Goal: Task Accomplishment & Management: Use online tool/utility

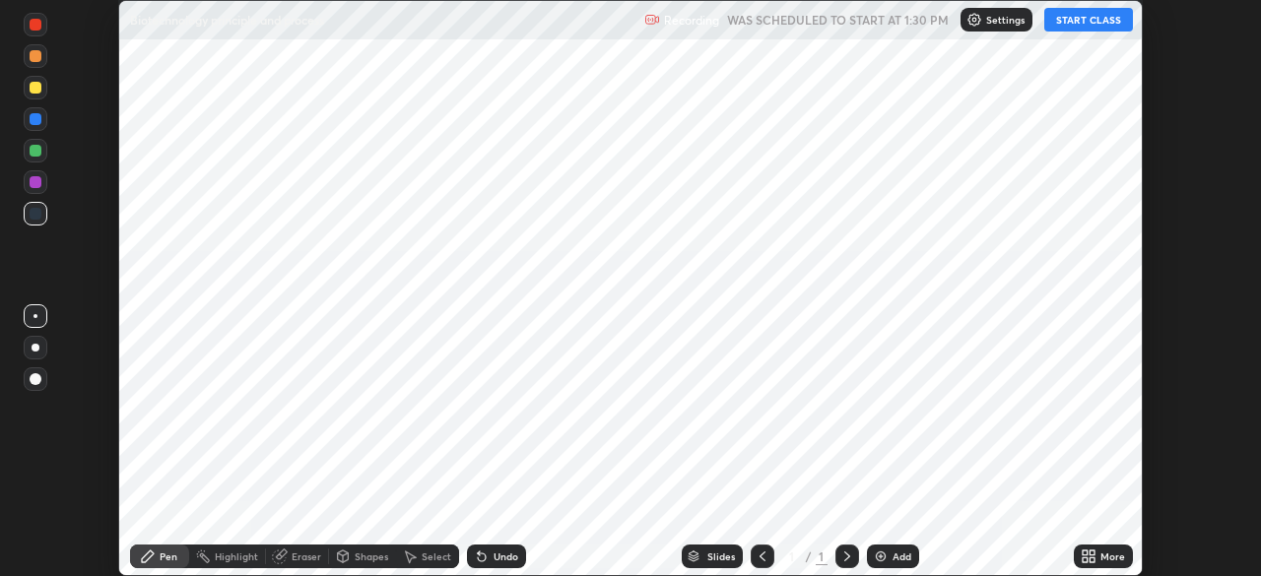
scroll to position [576, 1261]
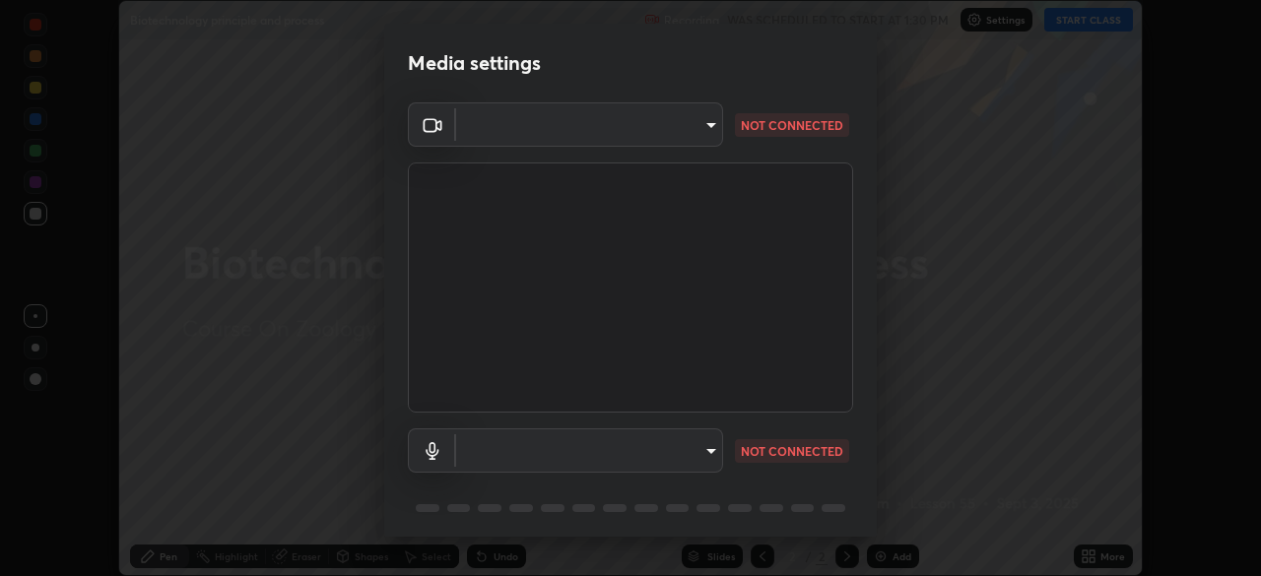
type input "f7a3972b1aa4ccc2bb278f1e0e3147348a18408e8ce32c2dd239d99c5c07823a"
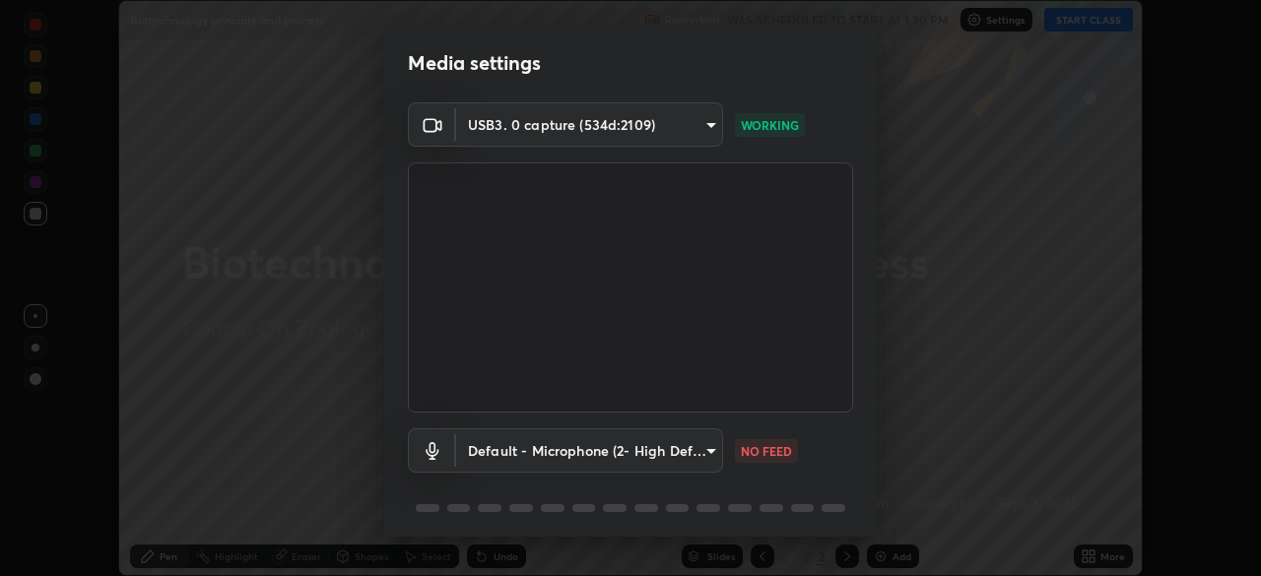
click at [690, 453] on body "Erase all Biotechnology principle and process Recording WAS SCHEDULED TO START …" at bounding box center [630, 288] width 1261 height 576
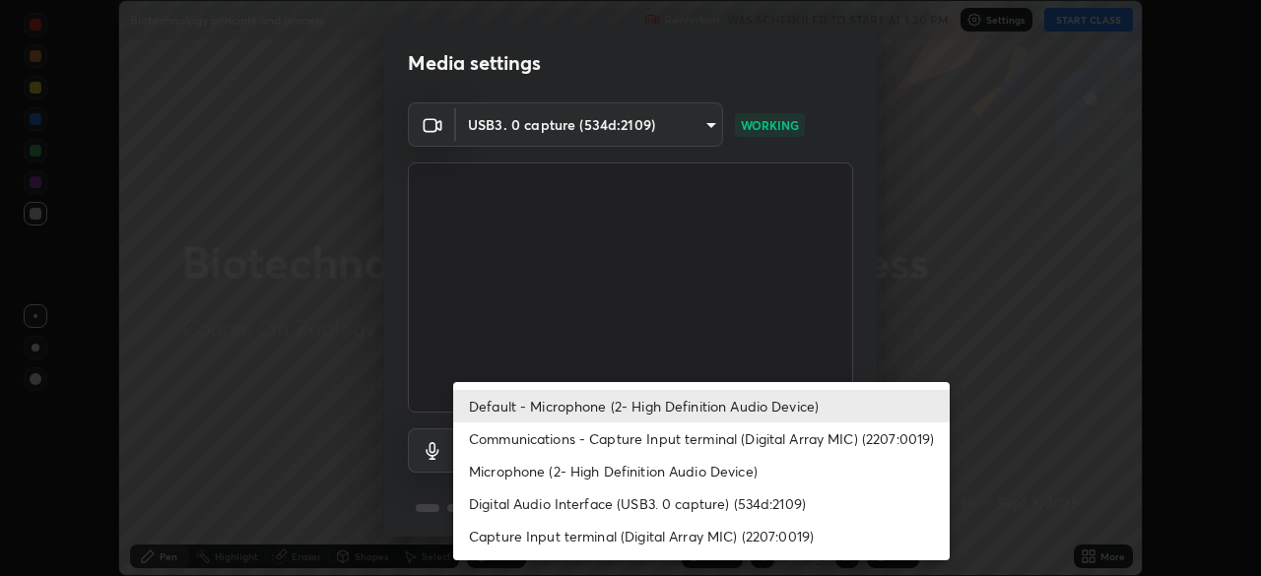
click at [698, 443] on li "Communications - Capture Input terminal (Digital Array MIC) (2207:0019)" at bounding box center [701, 439] width 496 height 33
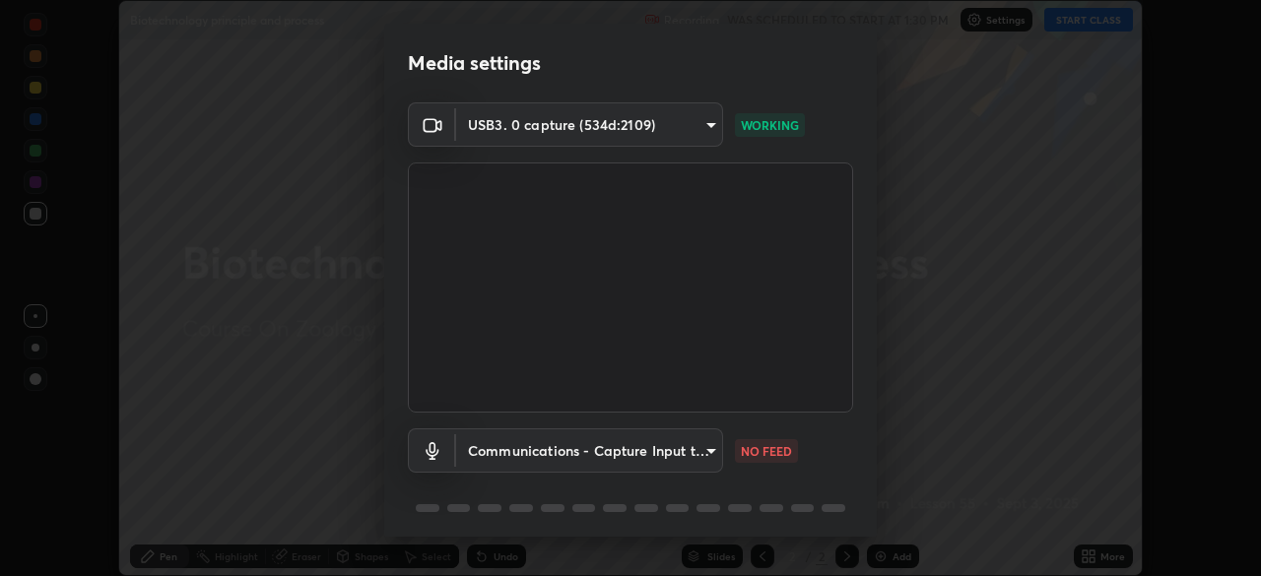
click at [683, 443] on body "Erase all Biotechnology principle and process Recording WAS SCHEDULED TO START …" at bounding box center [630, 288] width 1261 height 576
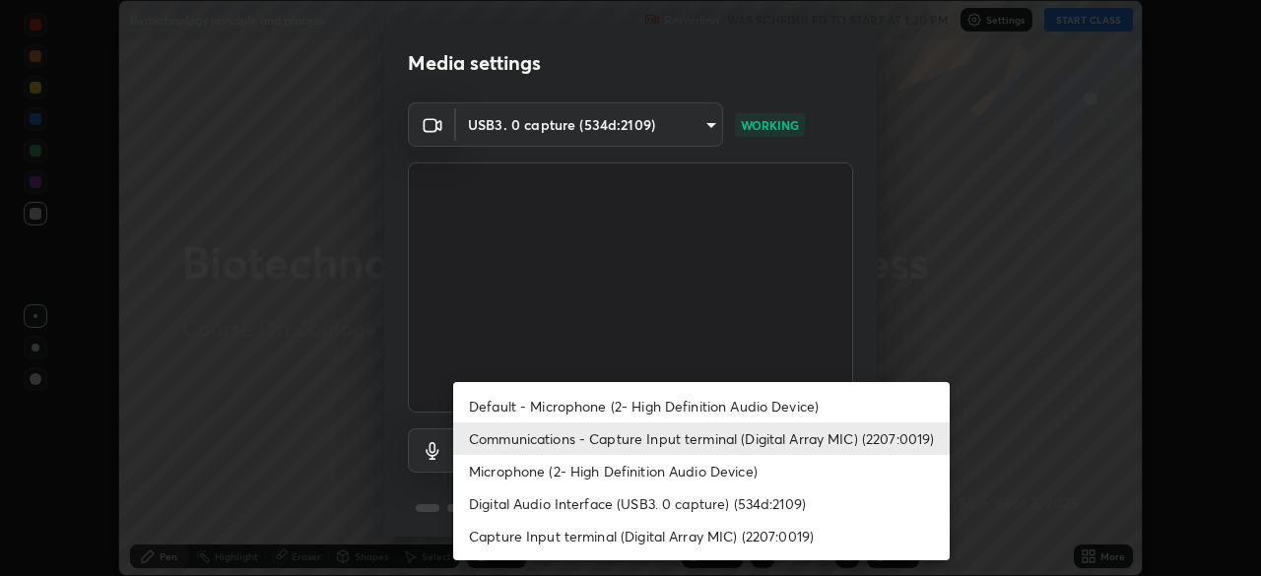
click at [688, 403] on li "Default - Microphone (2- High Definition Audio Device)" at bounding box center [701, 406] width 496 height 33
type input "default"
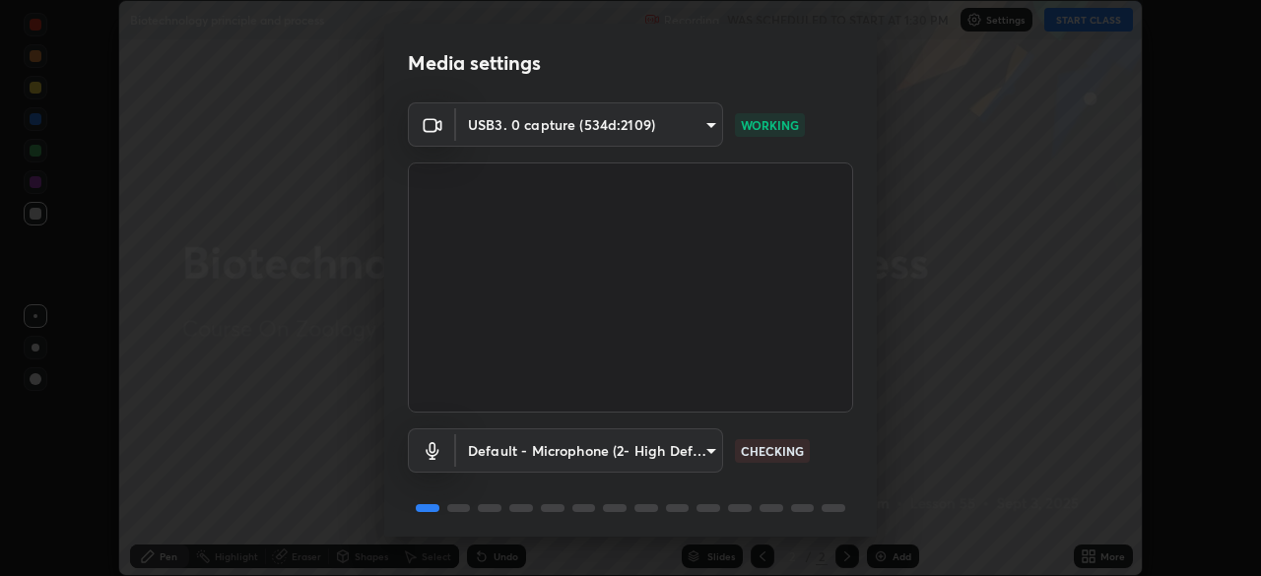
scroll to position [70, 0]
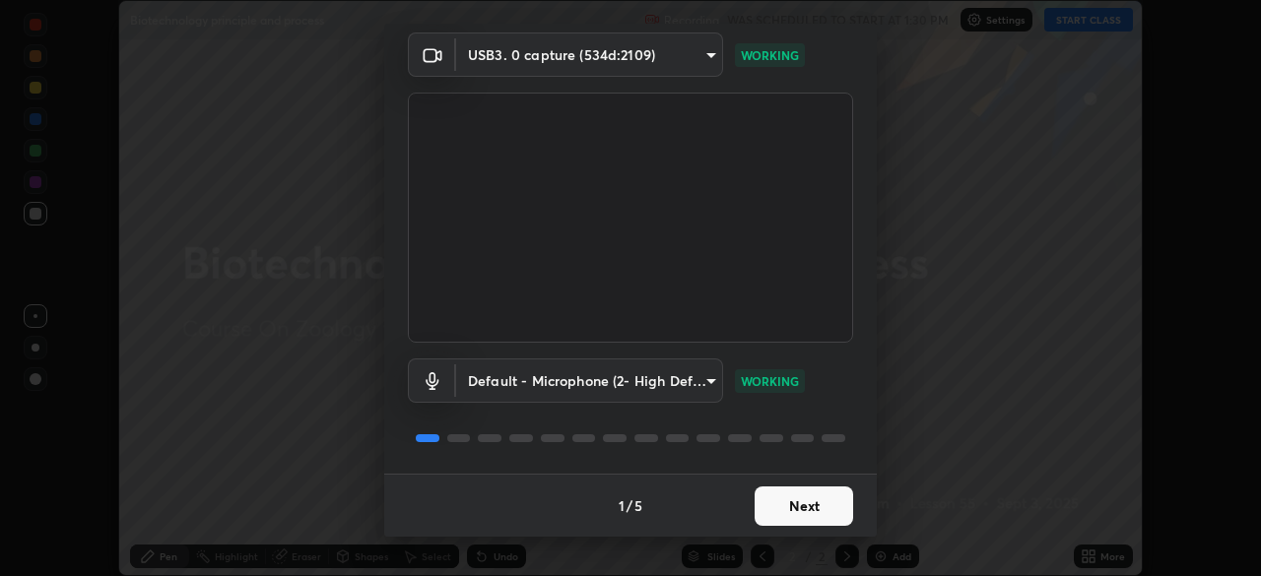
click at [791, 501] on button "Next" at bounding box center [803, 506] width 98 height 39
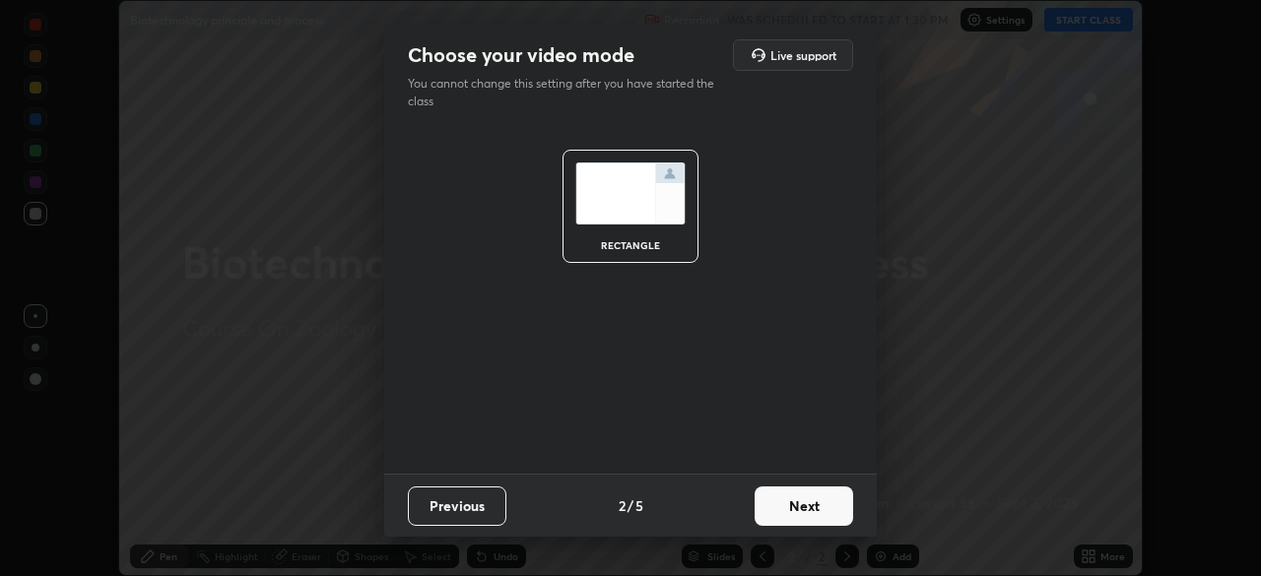
click at [804, 498] on button "Next" at bounding box center [803, 506] width 98 height 39
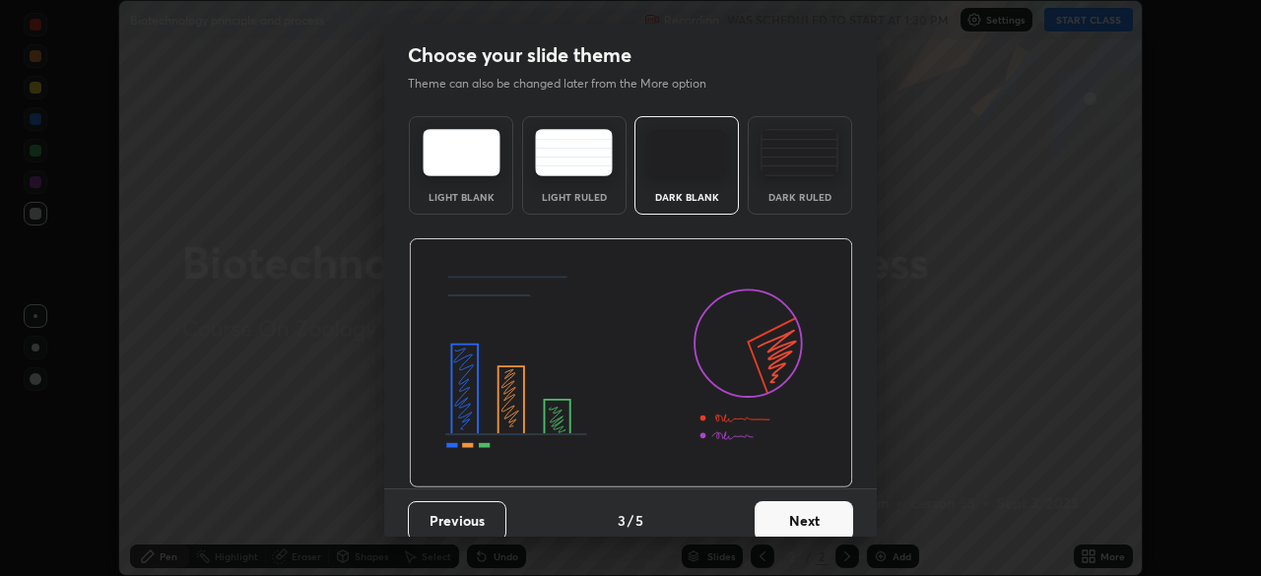
click at [791, 178] on div "Dark Ruled" at bounding box center [800, 165] width 104 height 98
click at [800, 524] on button "Next" at bounding box center [803, 520] width 98 height 39
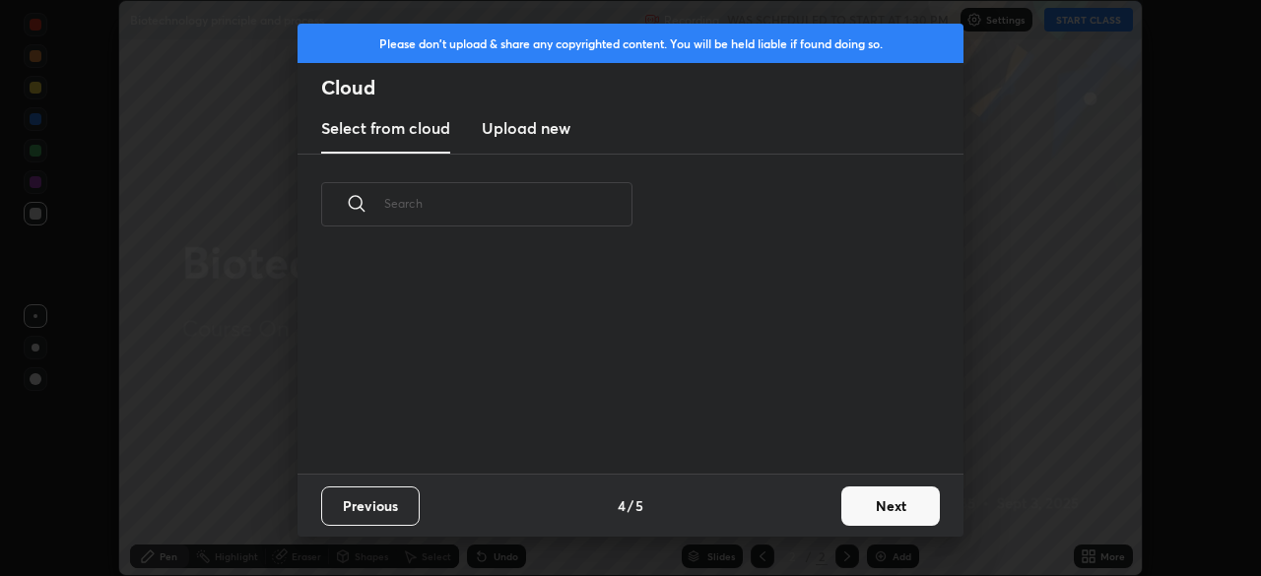
click at [825, 507] on div "Previous 4 / 5 Next" at bounding box center [630, 505] width 666 height 63
click at [841, 501] on button "Next" at bounding box center [890, 506] width 98 height 39
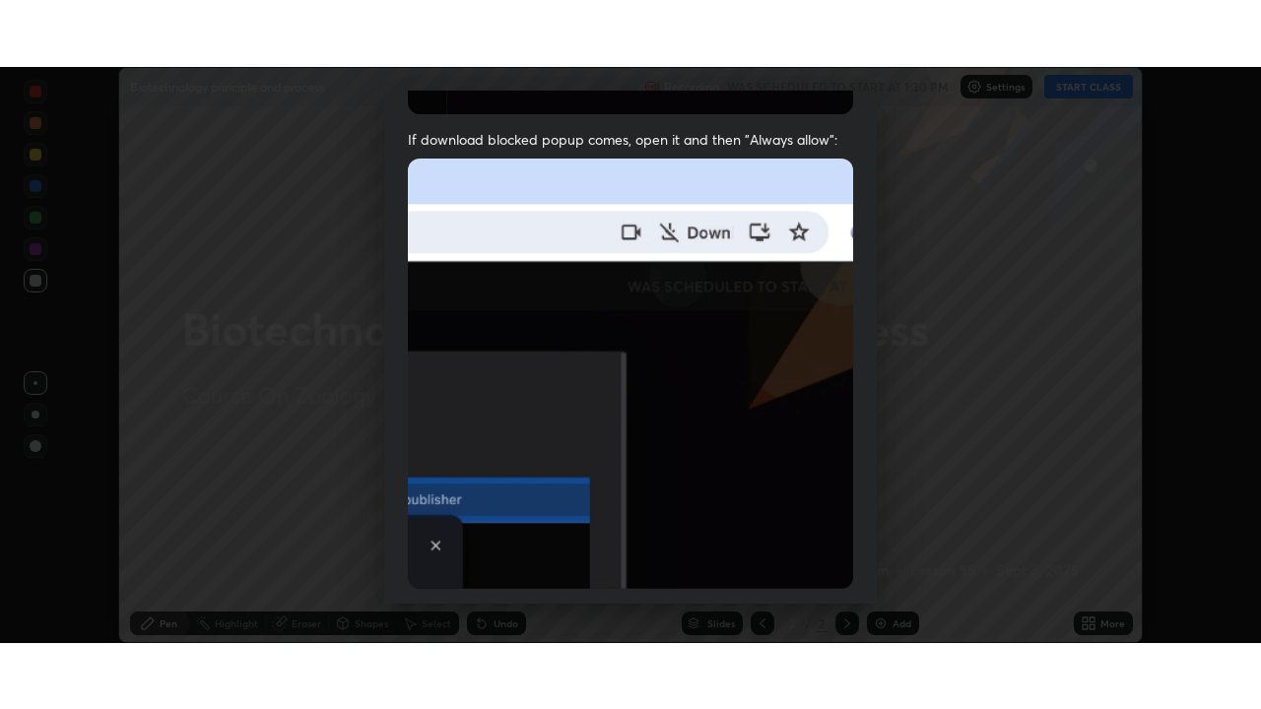
scroll to position [472, 0]
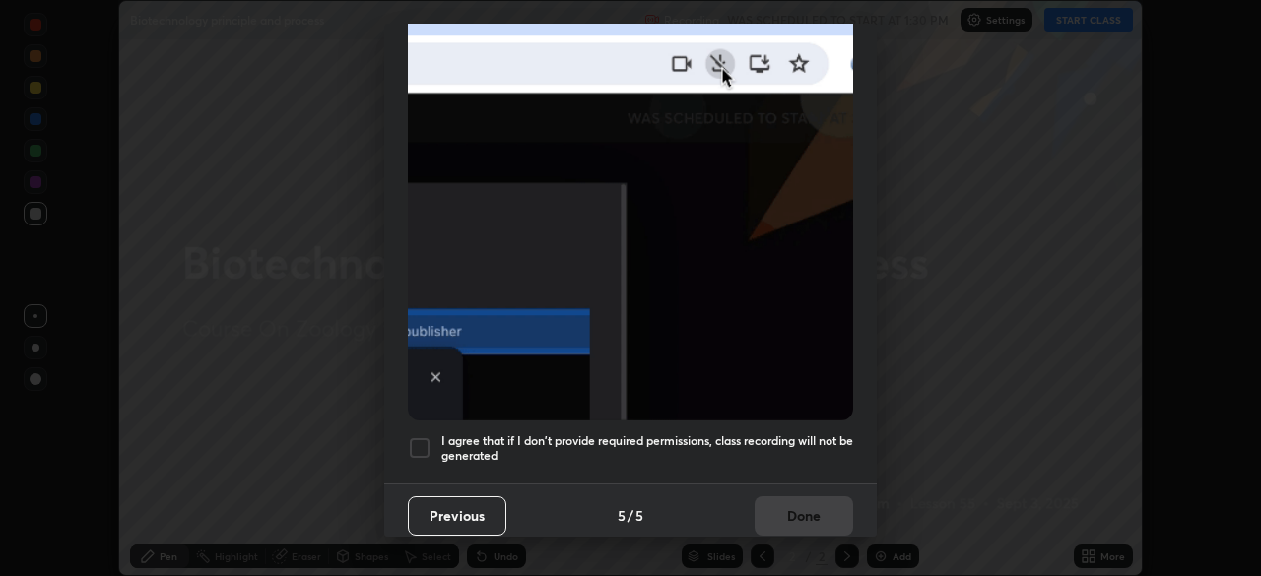
click at [710, 433] on h5 "I agree that if I don't provide required permissions, class recording will not …" at bounding box center [647, 448] width 412 height 31
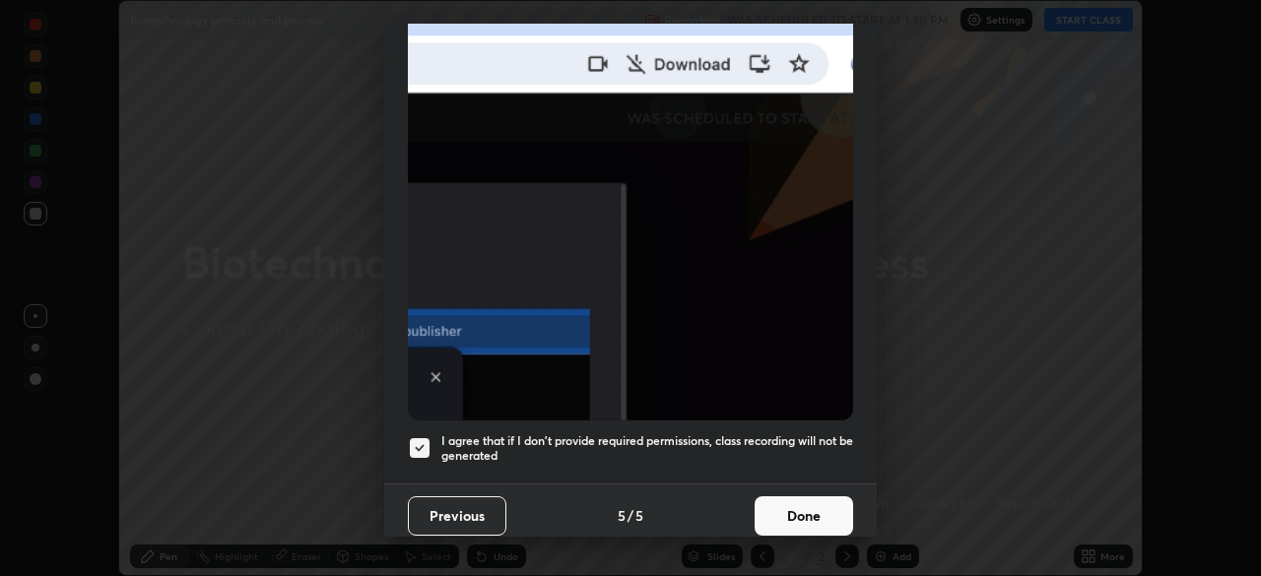
click at [783, 497] on button "Done" at bounding box center [803, 515] width 98 height 39
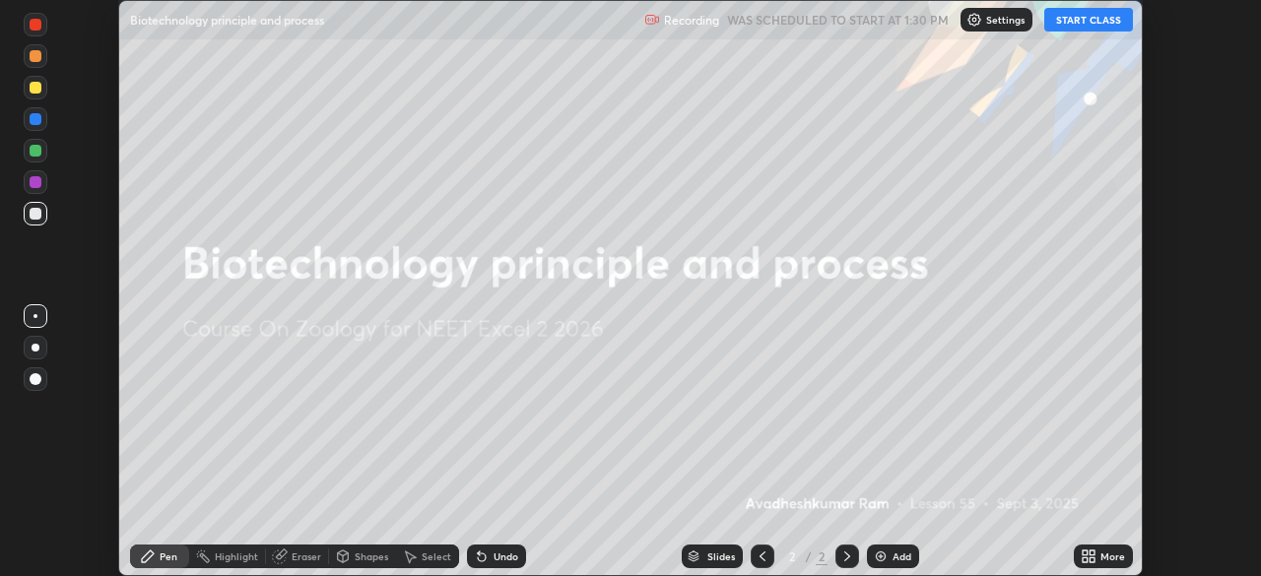
click at [1099, 22] on button "START CLASS" at bounding box center [1088, 20] width 89 height 24
click at [1100, 558] on div "More" at bounding box center [1112, 557] width 25 height 10
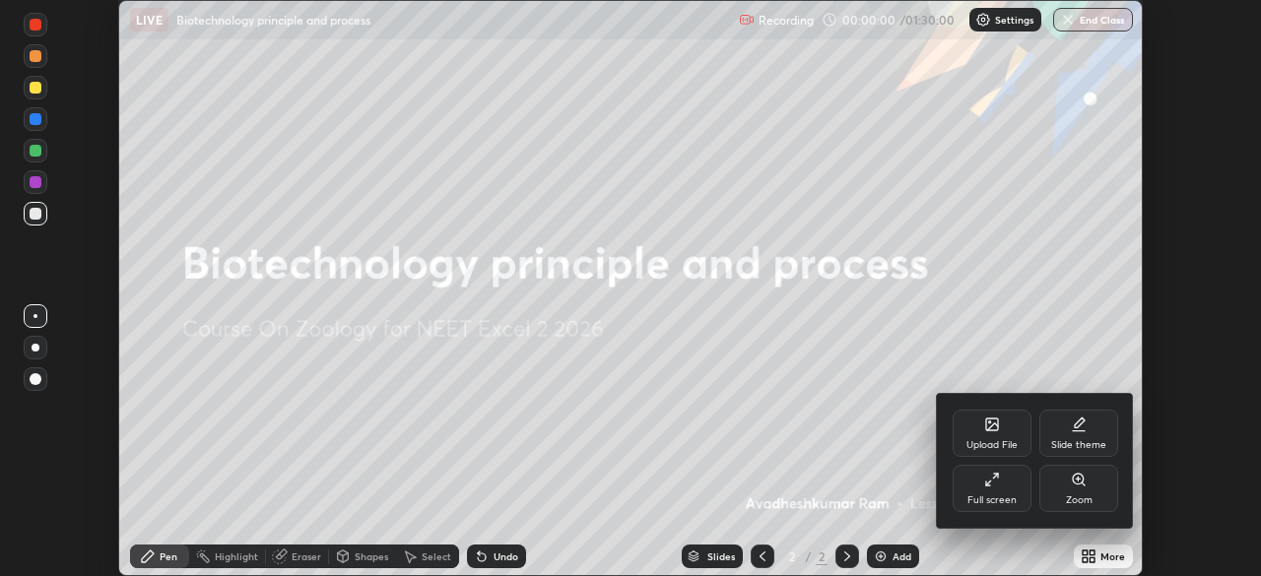
click at [1002, 480] on div "Full screen" at bounding box center [991, 488] width 79 height 47
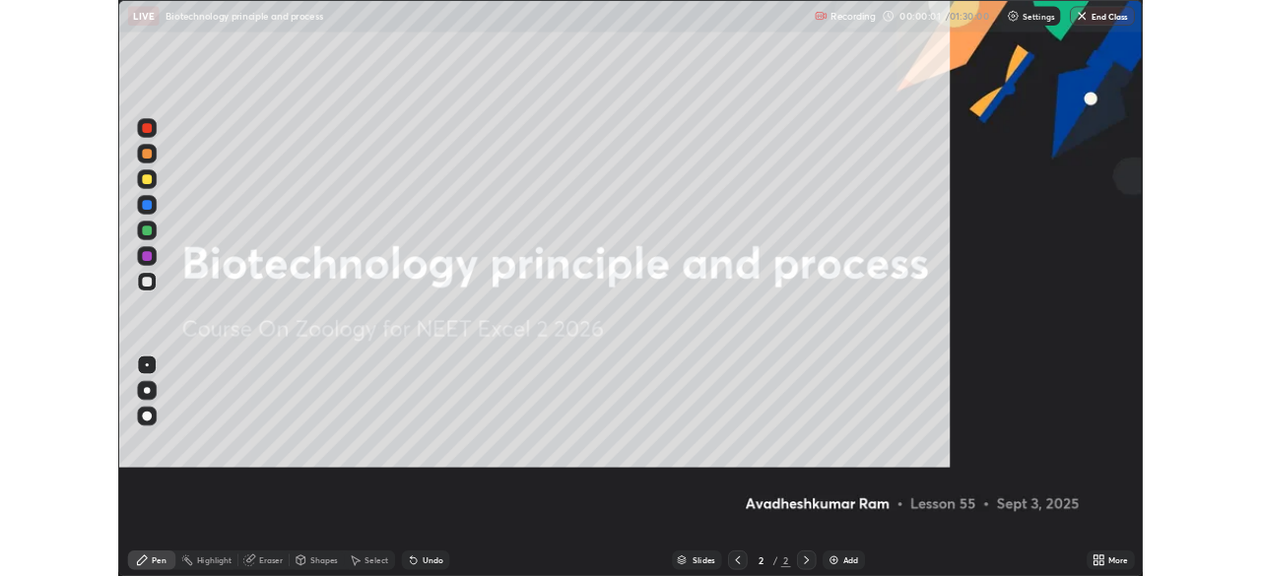
scroll to position [709, 1261]
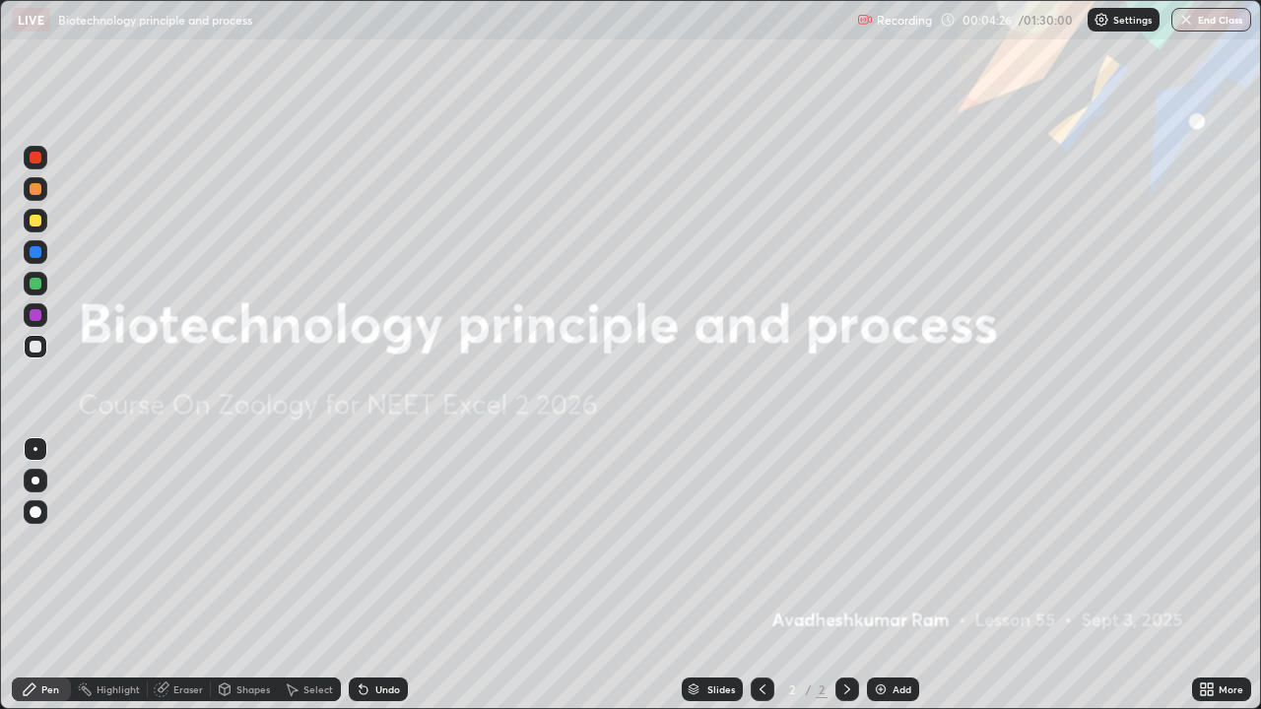
click at [874, 575] on img at bounding box center [881, 690] width 16 height 16
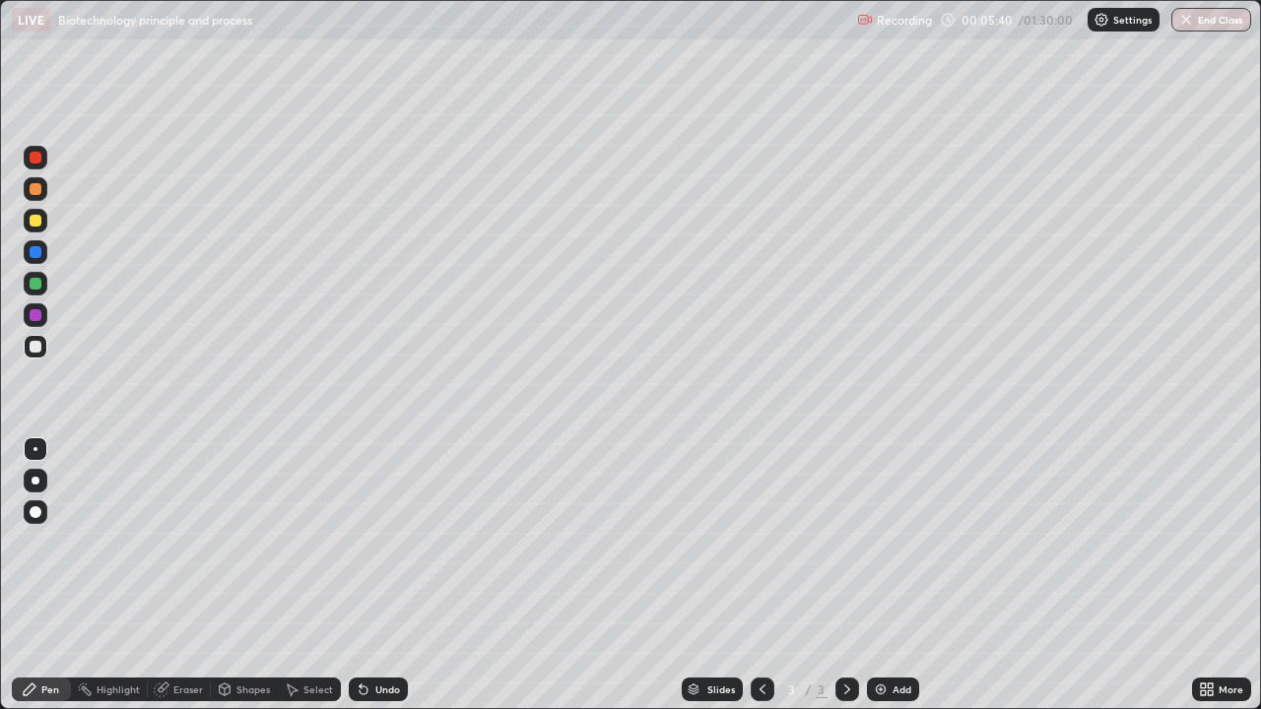
click at [34, 283] on div at bounding box center [36, 284] width 12 height 12
click at [376, 575] on div "Undo" at bounding box center [387, 690] width 25 height 10
click at [359, 575] on icon at bounding box center [360, 686] width 2 height 2
click at [387, 575] on div "Undo" at bounding box center [387, 690] width 25 height 10
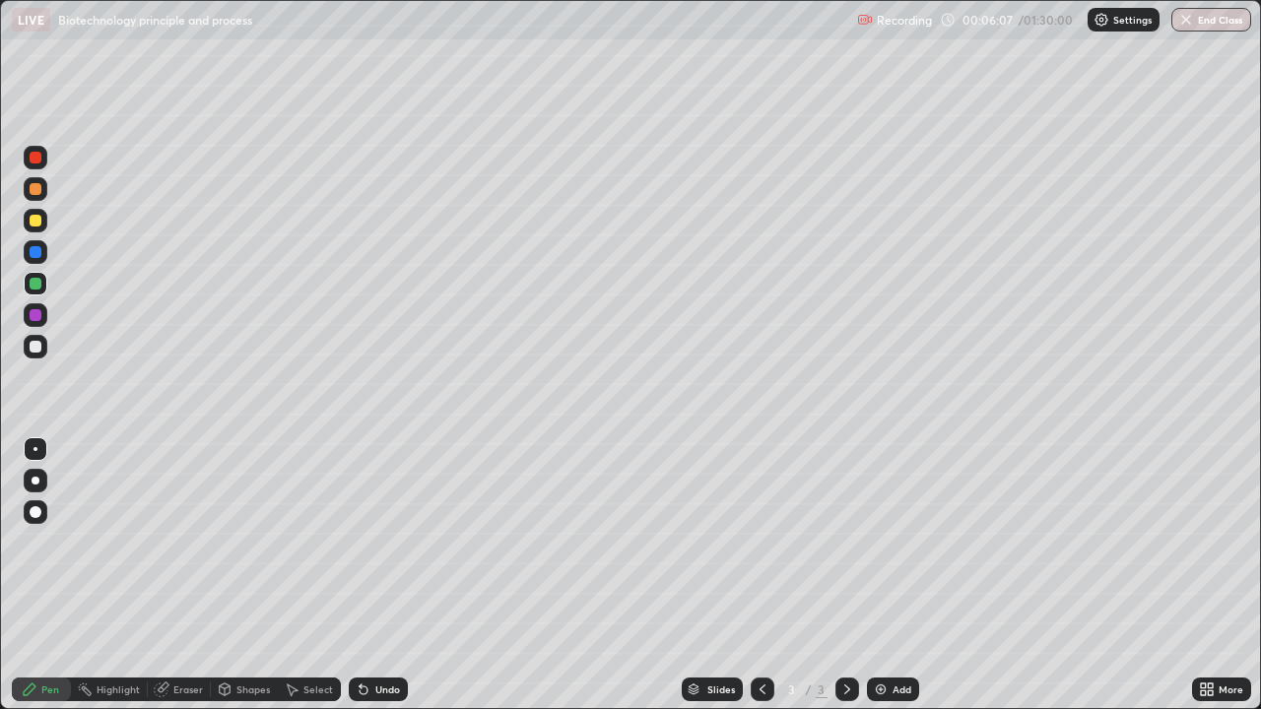
click at [377, 575] on div "Undo" at bounding box center [387, 690] width 25 height 10
click at [31, 217] on div at bounding box center [36, 221] width 12 height 12
click at [1204, 575] on icon at bounding box center [1203, 686] width 5 height 5
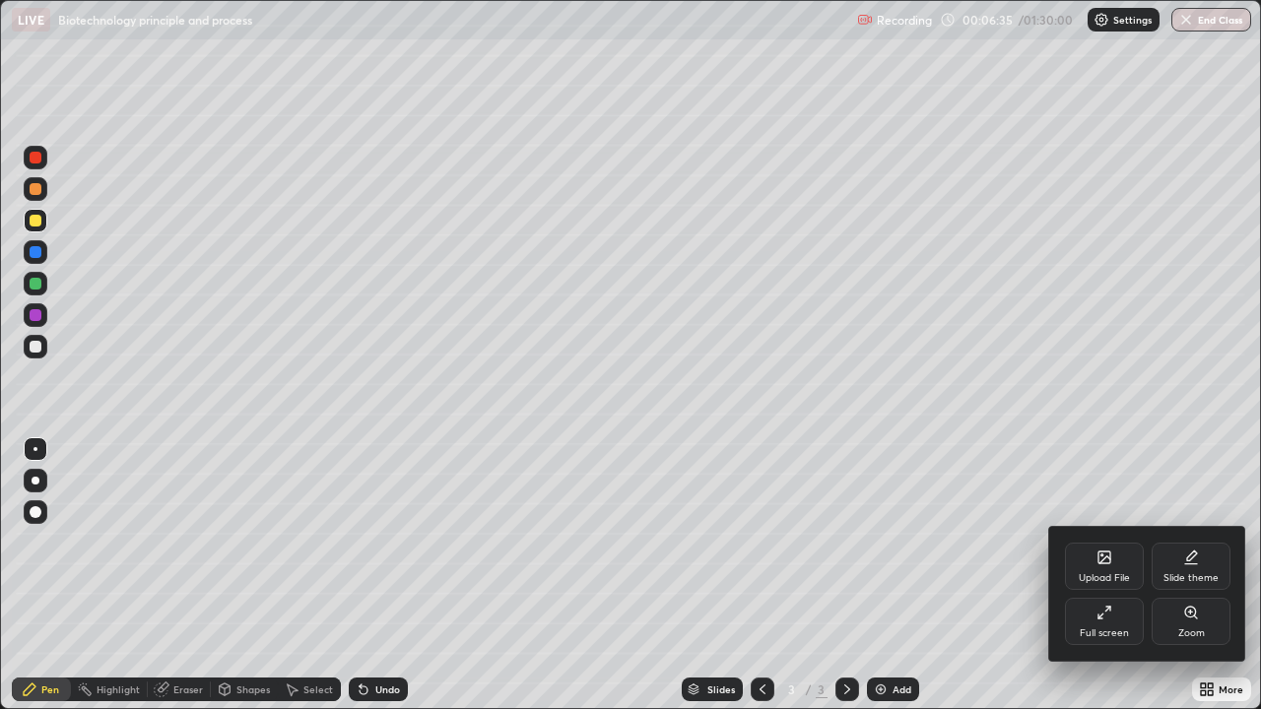
click at [1083, 575] on div "Full screen" at bounding box center [1104, 621] width 79 height 47
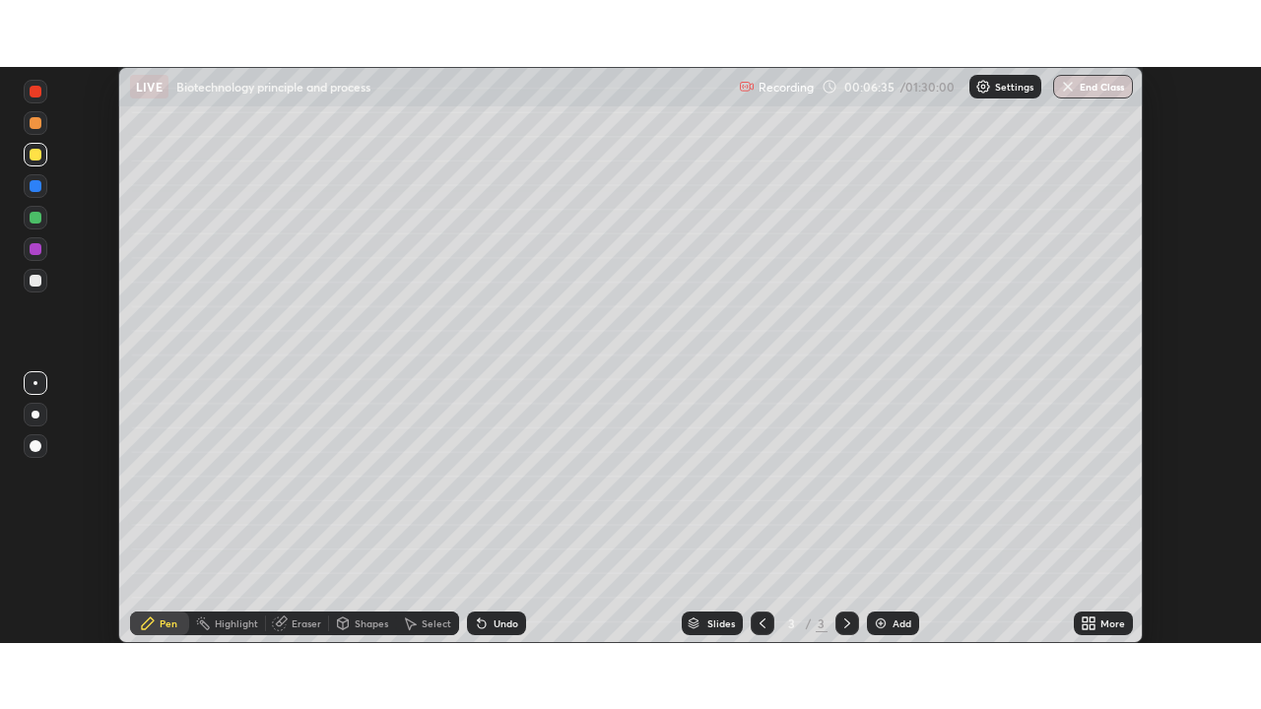
scroll to position [97915, 97230]
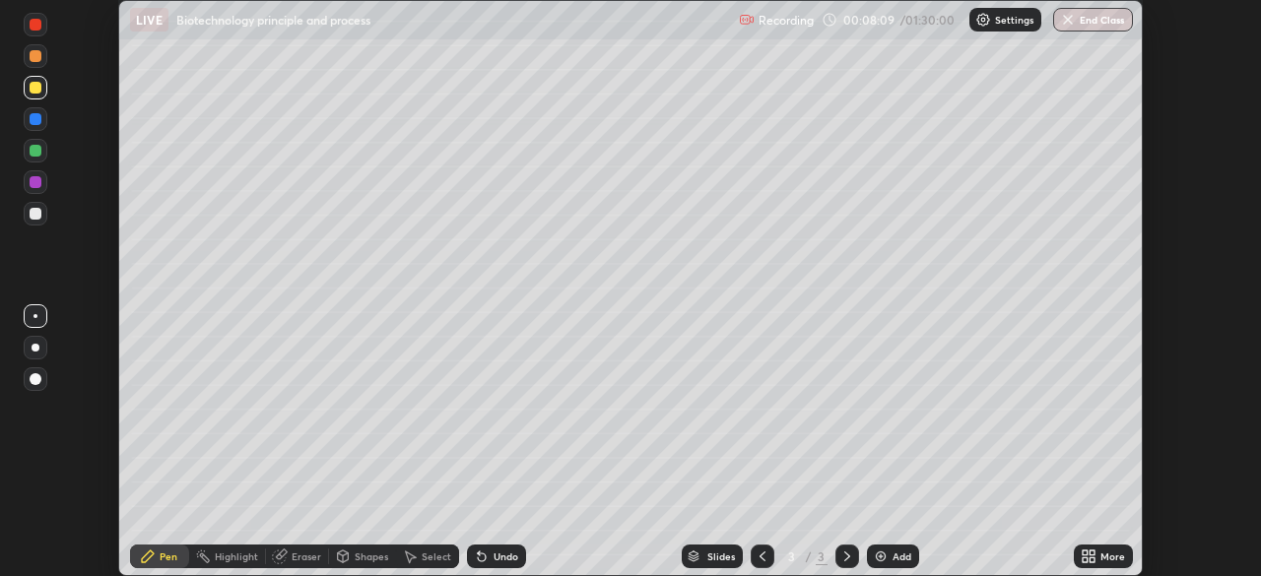
click at [1091, 559] on icon at bounding box center [1091, 559] width 5 height 5
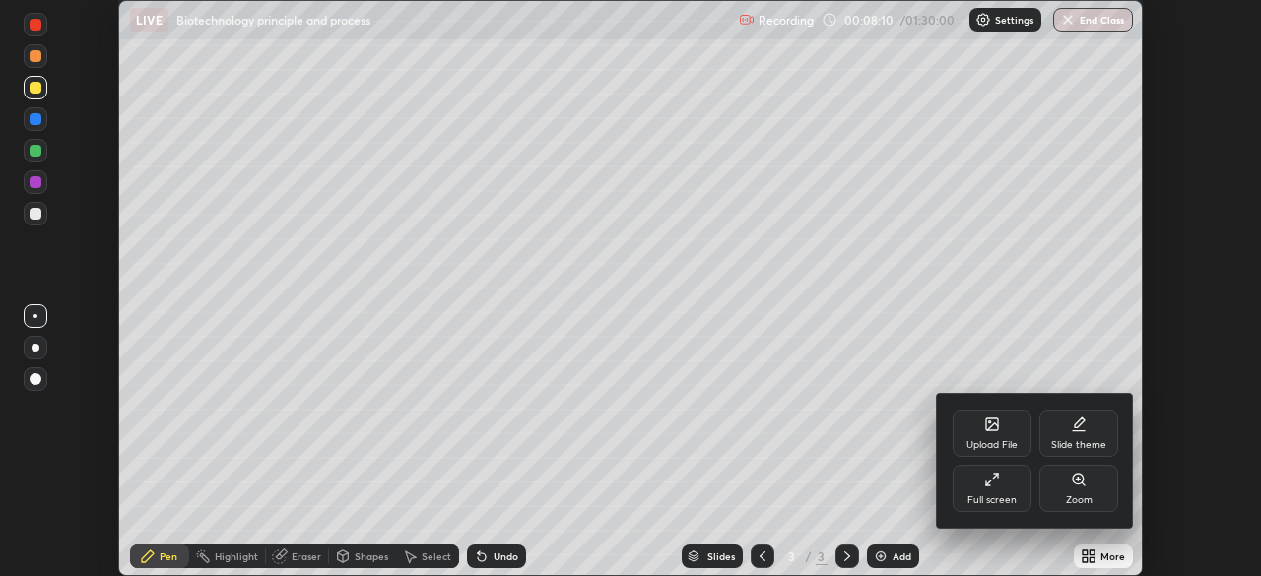
click at [990, 487] on icon at bounding box center [992, 480] width 16 height 16
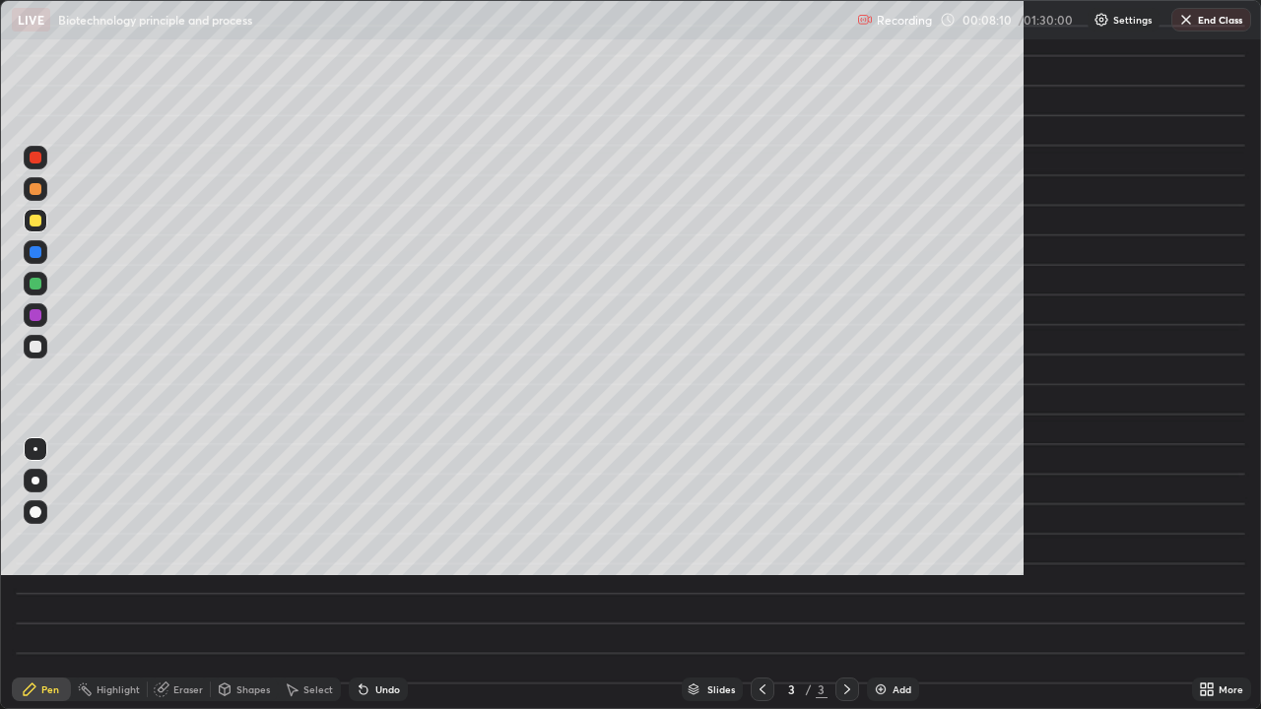
scroll to position [709, 1261]
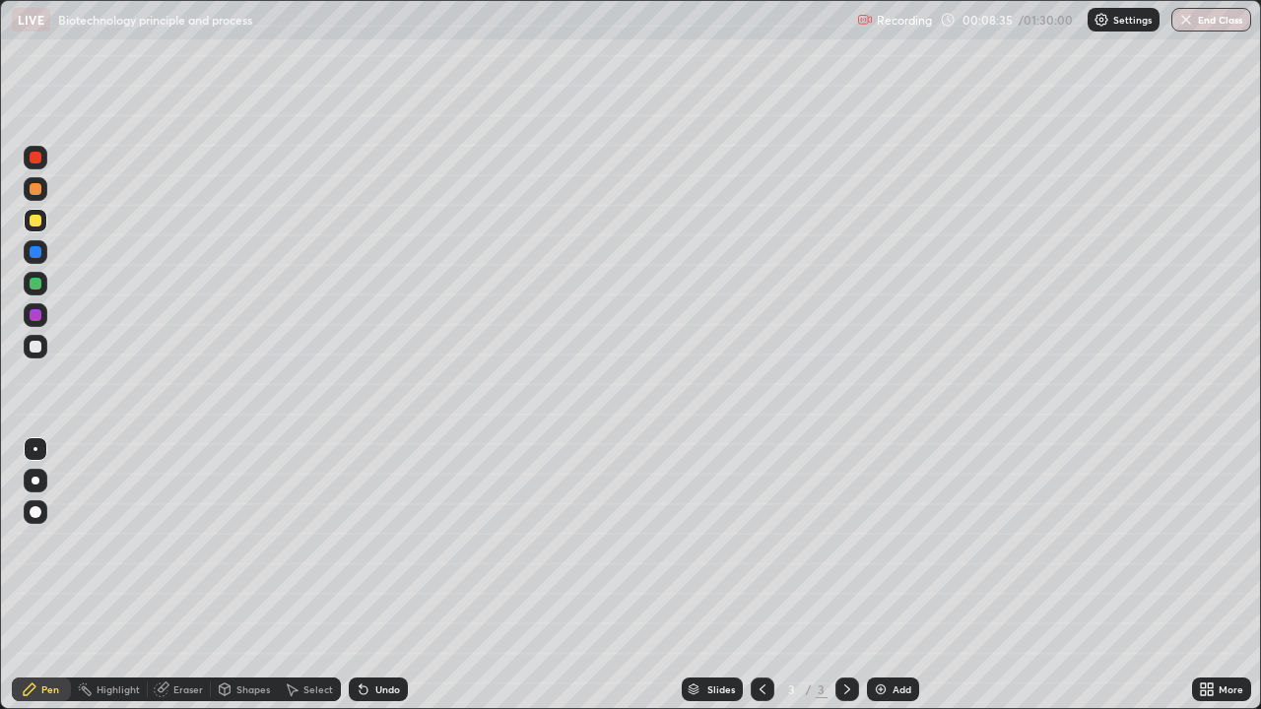
click at [35, 286] on div at bounding box center [36, 284] width 12 height 12
click at [34, 351] on div at bounding box center [36, 347] width 12 height 12
click at [376, 575] on div "Undo" at bounding box center [378, 690] width 59 height 24
click at [377, 575] on div "Undo" at bounding box center [387, 690] width 25 height 10
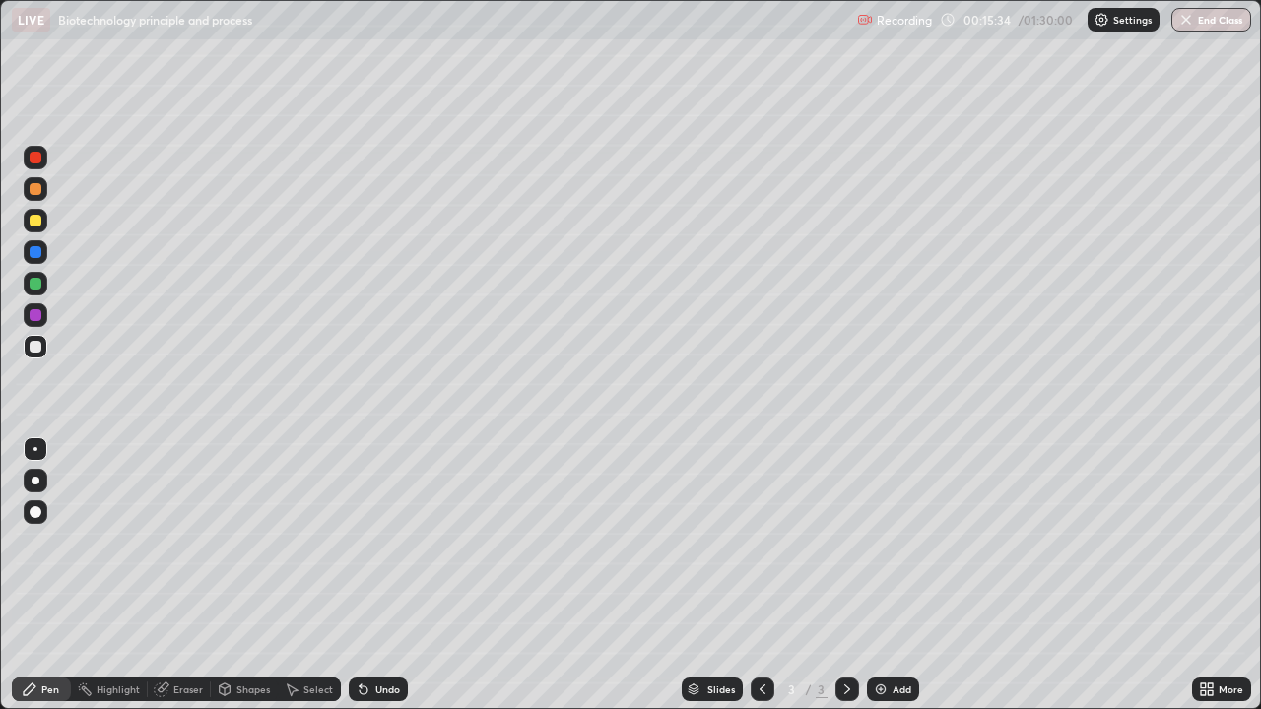
click at [378, 575] on div "Undo" at bounding box center [378, 690] width 59 height 24
click at [379, 575] on div "Undo" at bounding box center [378, 690] width 59 height 24
click at [181, 575] on div "Eraser" at bounding box center [188, 690] width 30 height 10
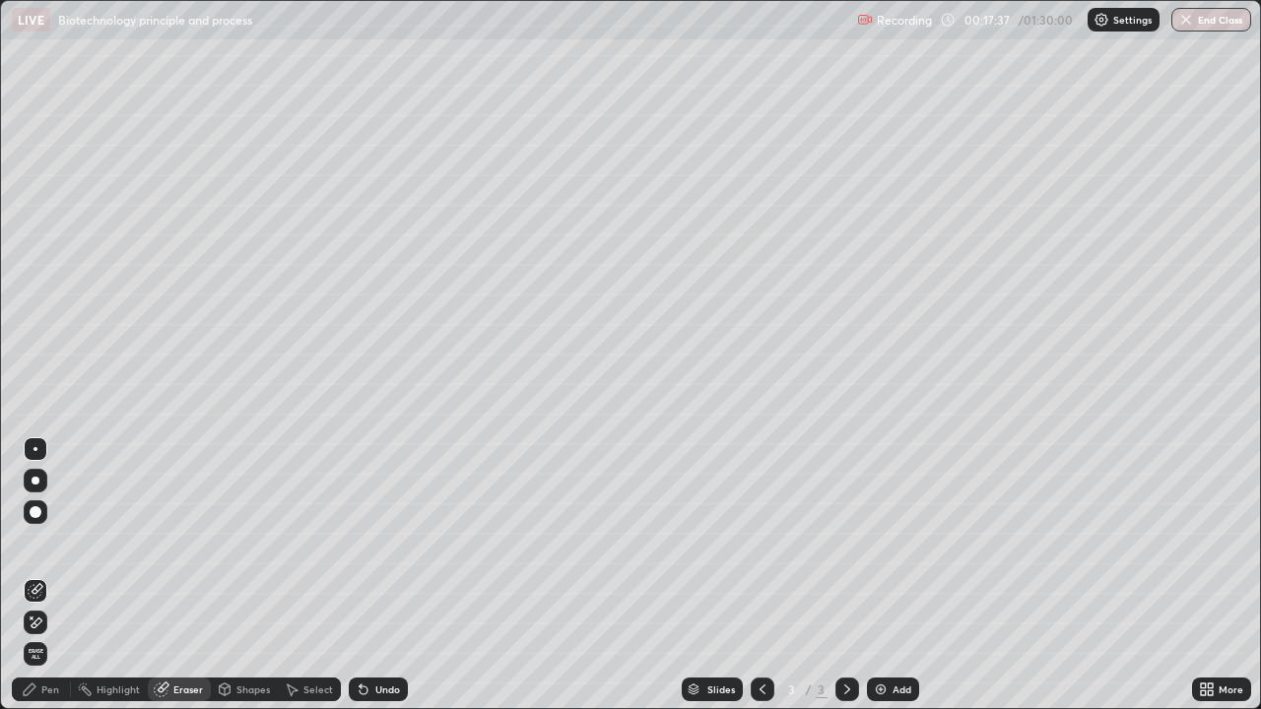
click at [44, 575] on div "Pen" at bounding box center [50, 690] width 18 height 10
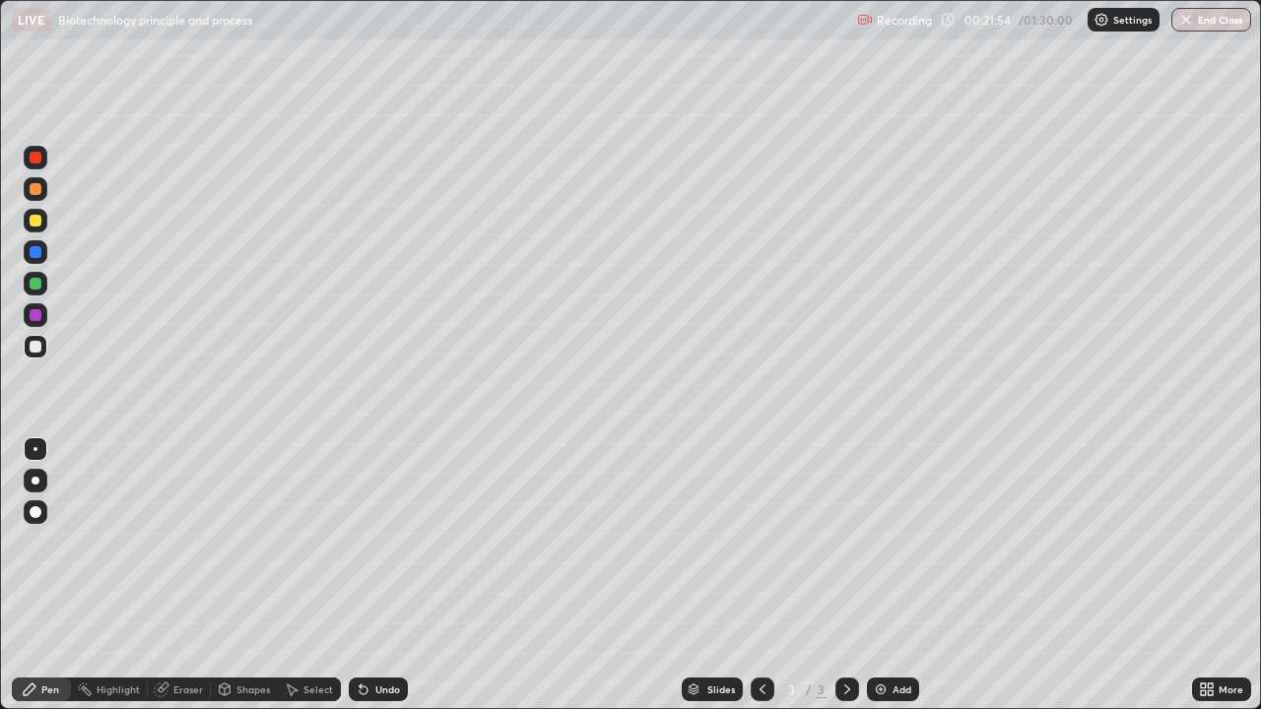
click at [878, 575] on img at bounding box center [881, 690] width 16 height 16
click at [34, 190] on div at bounding box center [36, 189] width 12 height 12
click at [34, 349] on div at bounding box center [36, 347] width 12 height 12
click at [30, 189] on div at bounding box center [36, 189] width 12 height 12
click at [37, 348] on div at bounding box center [36, 347] width 12 height 12
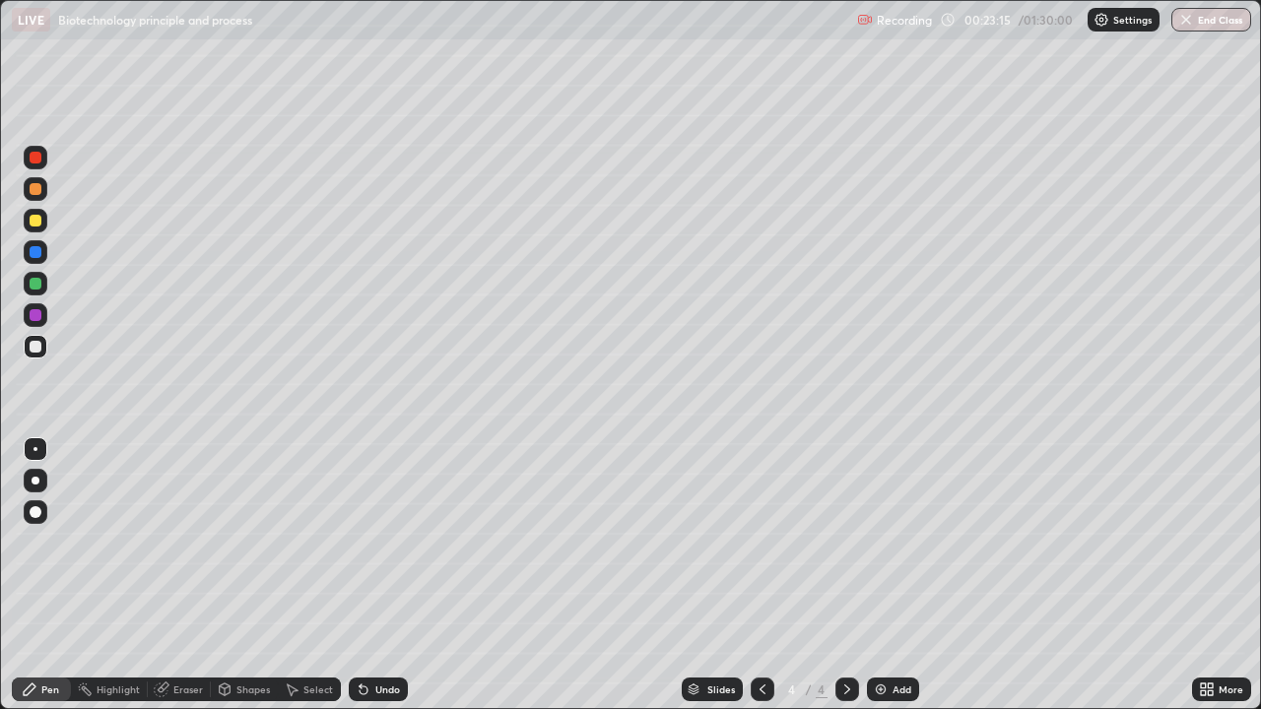
click at [762, 575] on icon at bounding box center [762, 690] width 6 height 10
click at [845, 575] on icon at bounding box center [847, 690] width 16 height 16
click at [33, 288] on div at bounding box center [36, 284] width 12 height 12
click at [33, 190] on div at bounding box center [36, 189] width 12 height 12
click at [379, 575] on div "Undo" at bounding box center [387, 690] width 25 height 10
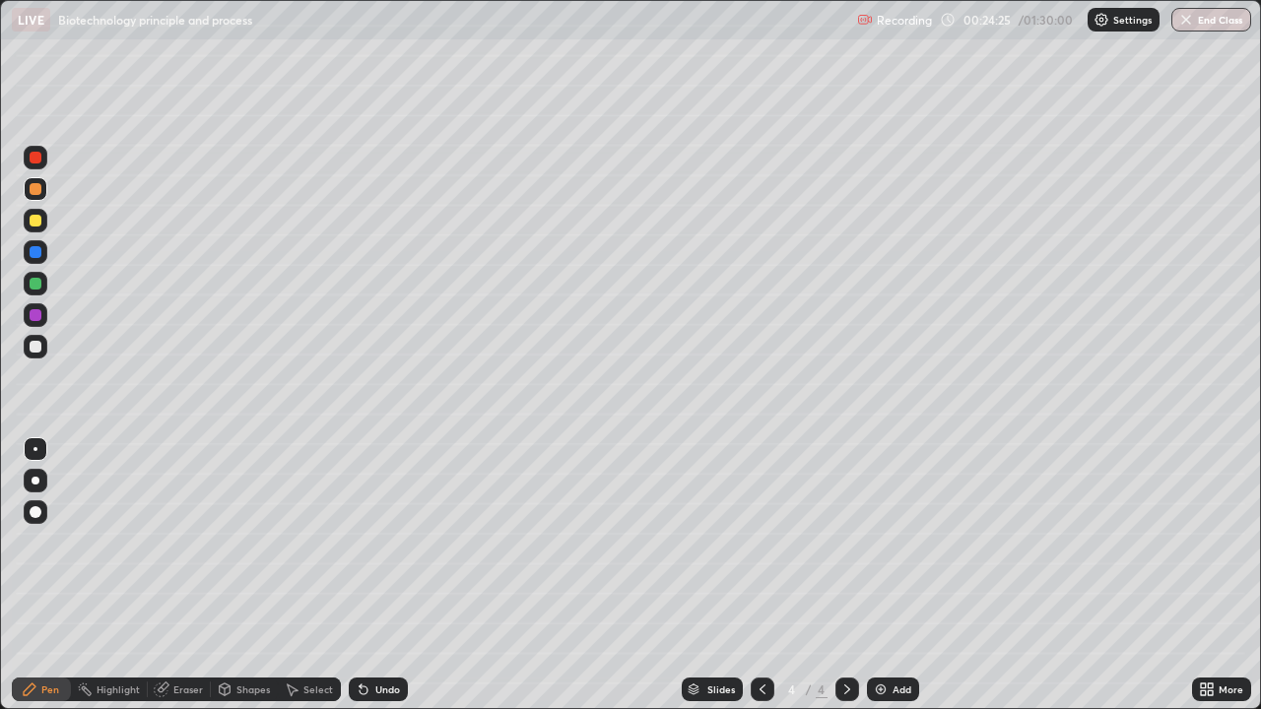
click at [45, 219] on div at bounding box center [36, 221] width 24 height 24
click at [34, 347] on div at bounding box center [36, 347] width 12 height 12
click at [36, 219] on div at bounding box center [36, 221] width 12 height 12
click at [34, 313] on div at bounding box center [36, 315] width 12 height 12
click at [34, 575] on icon at bounding box center [30, 690] width 12 height 12
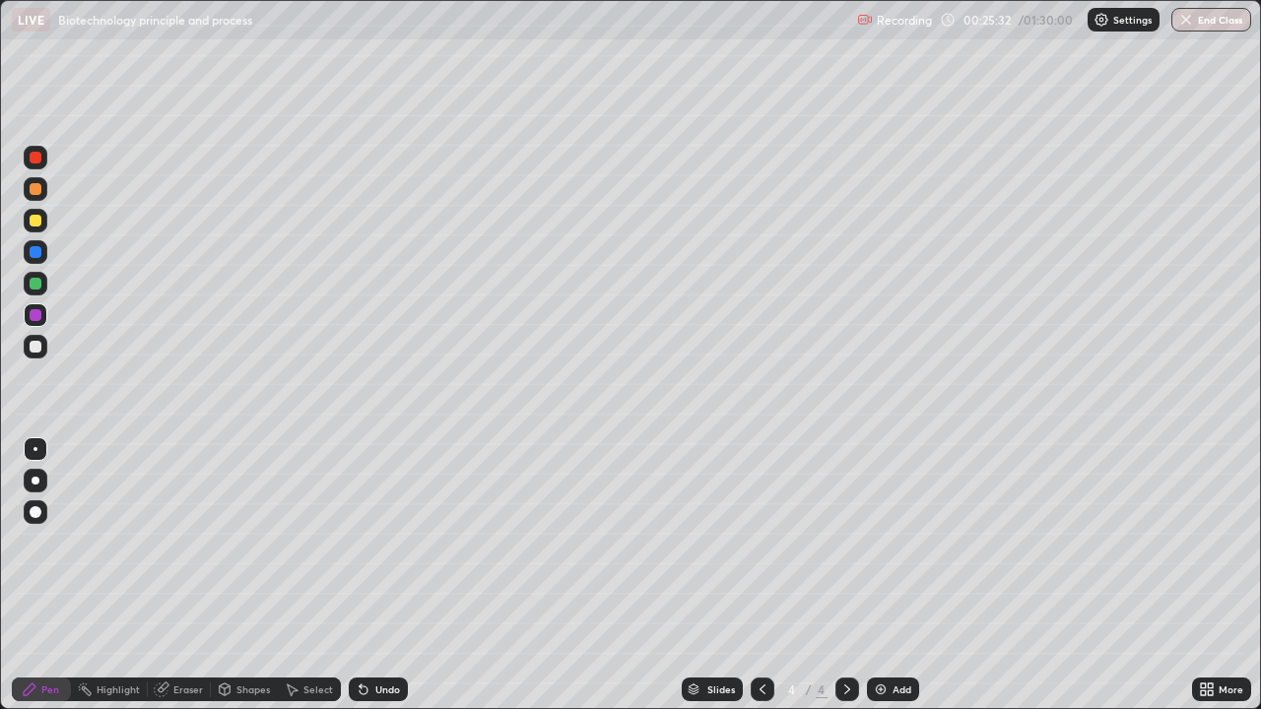
click at [33, 341] on div at bounding box center [36, 347] width 12 height 12
click at [33, 286] on div at bounding box center [36, 284] width 12 height 12
click at [38, 315] on div at bounding box center [36, 315] width 12 height 12
click at [38, 349] on div at bounding box center [36, 347] width 12 height 12
click at [375, 575] on div "Undo" at bounding box center [387, 690] width 25 height 10
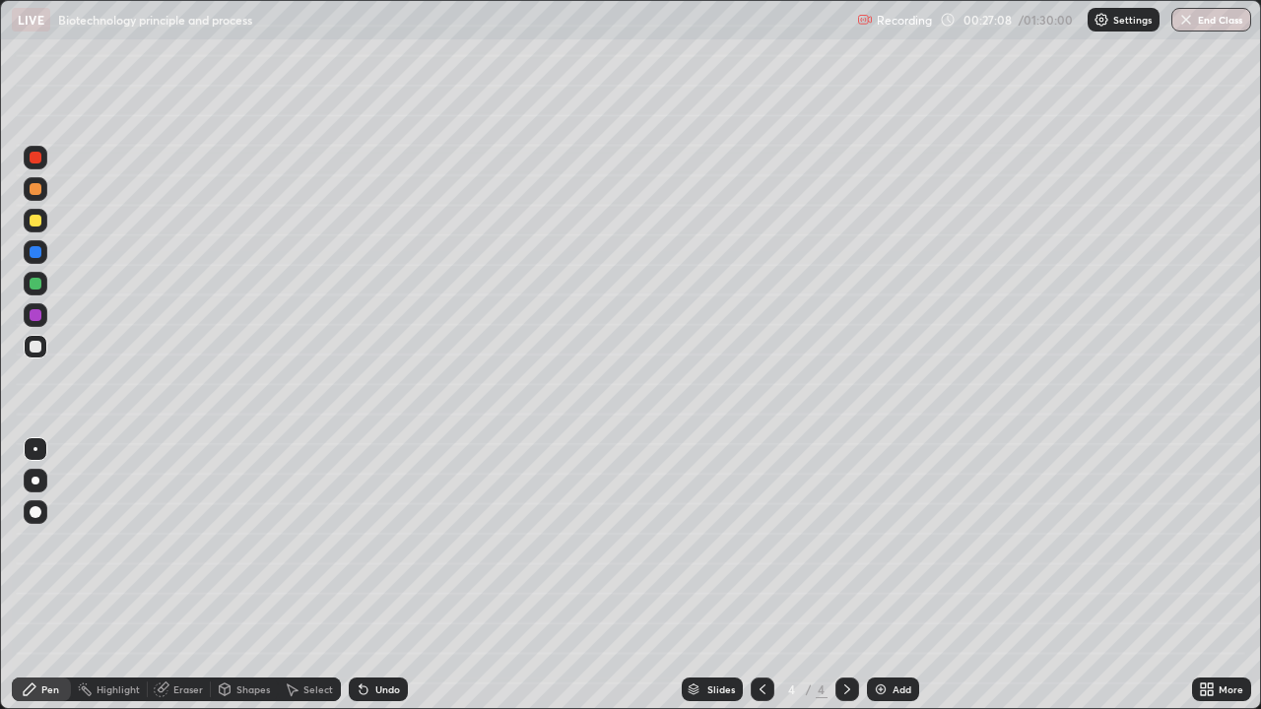
click at [375, 575] on div "Undo" at bounding box center [387, 690] width 25 height 10
click at [33, 221] on div at bounding box center [36, 221] width 12 height 12
click at [181, 575] on div "Eraser" at bounding box center [188, 690] width 30 height 10
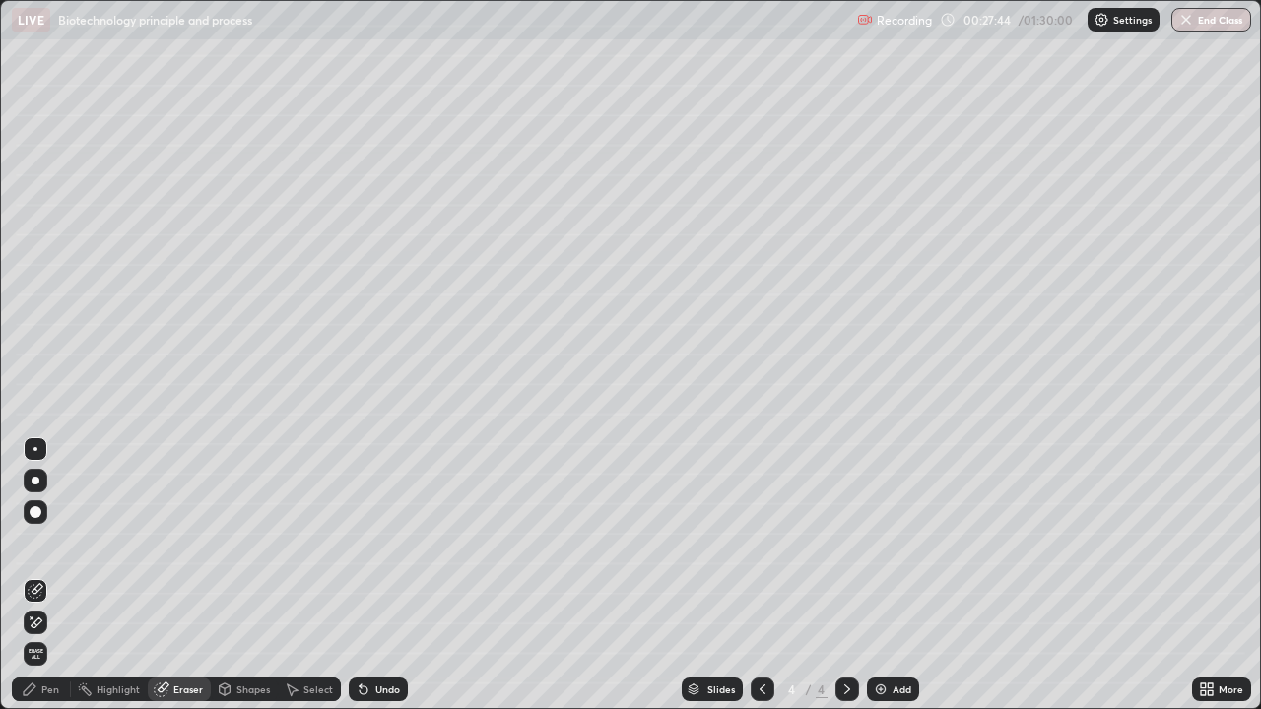
click at [44, 575] on div "Pen" at bounding box center [50, 690] width 18 height 10
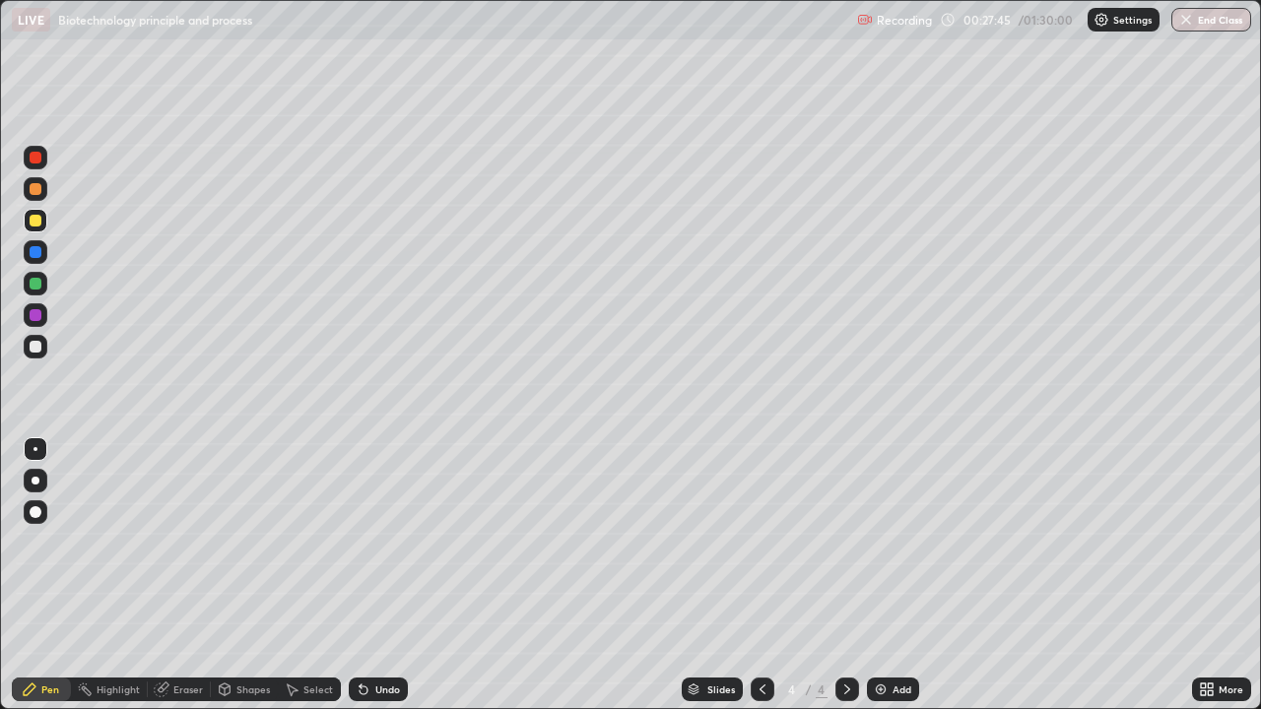
click at [44, 347] on div at bounding box center [36, 347] width 24 height 24
click at [43, 225] on div at bounding box center [36, 221] width 24 height 24
click at [383, 575] on div "Undo" at bounding box center [387, 690] width 25 height 10
click at [174, 575] on div "Eraser" at bounding box center [188, 690] width 30 height 10
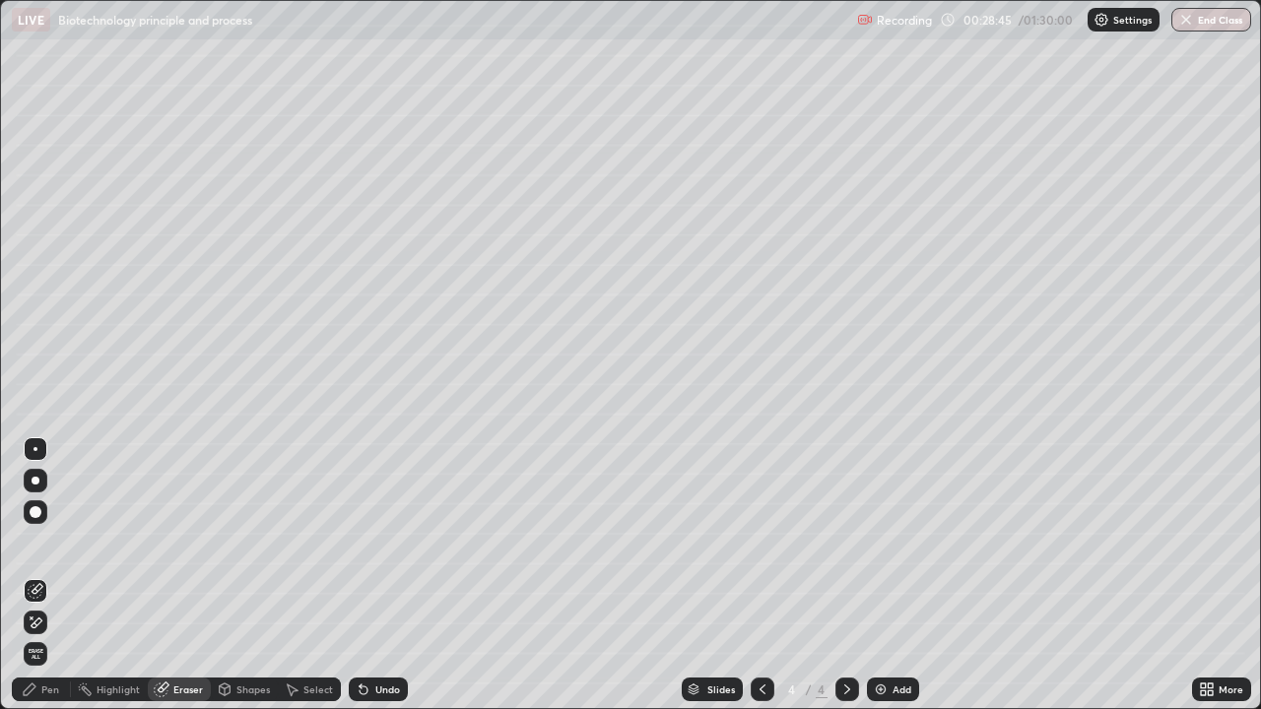
click at [42, 575] on div "Pen" at bounding box center [50, 690] width 18 height 10
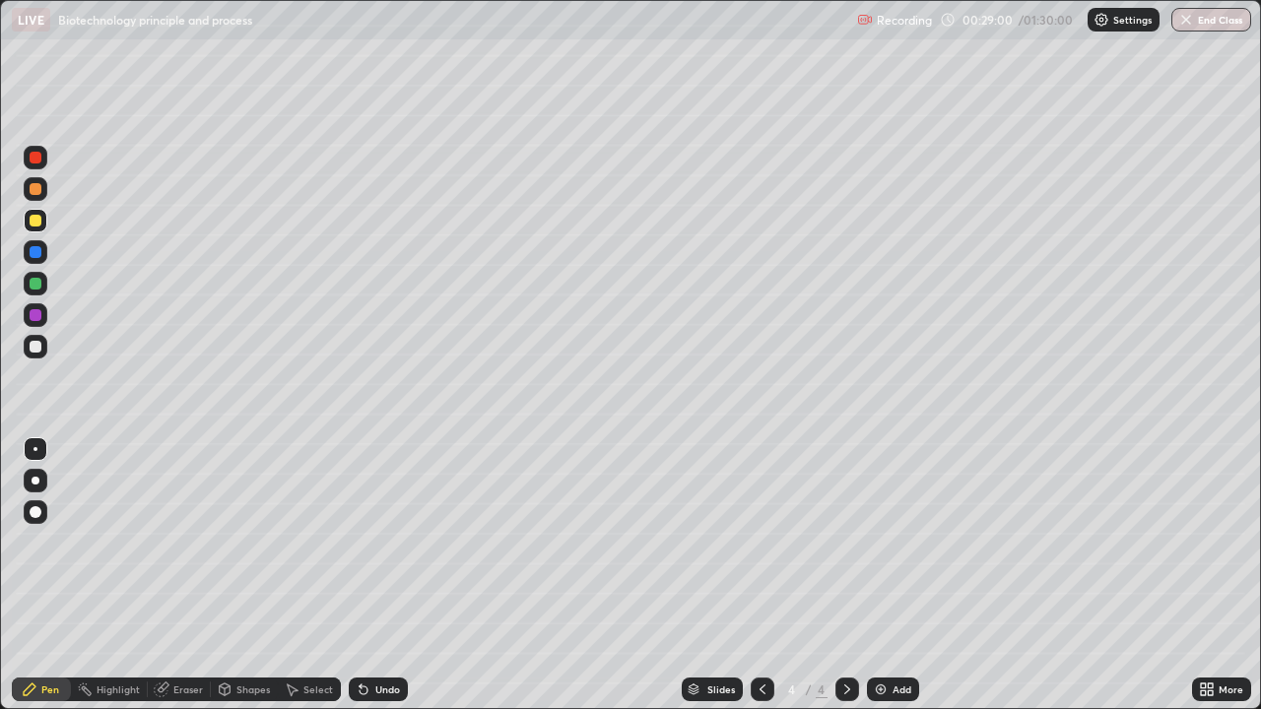
click at [35, 344] on div at bounding box center [36, 347] width 12 height 12
click at [360, 575] on icon at bounding box center [363, 690] width 8 height 8
click at [881, 575] on img at bounding box center [881, 690] width 16 height 16
click at [32, 219] on div at bounding box center [36, 221] width 12 height 12
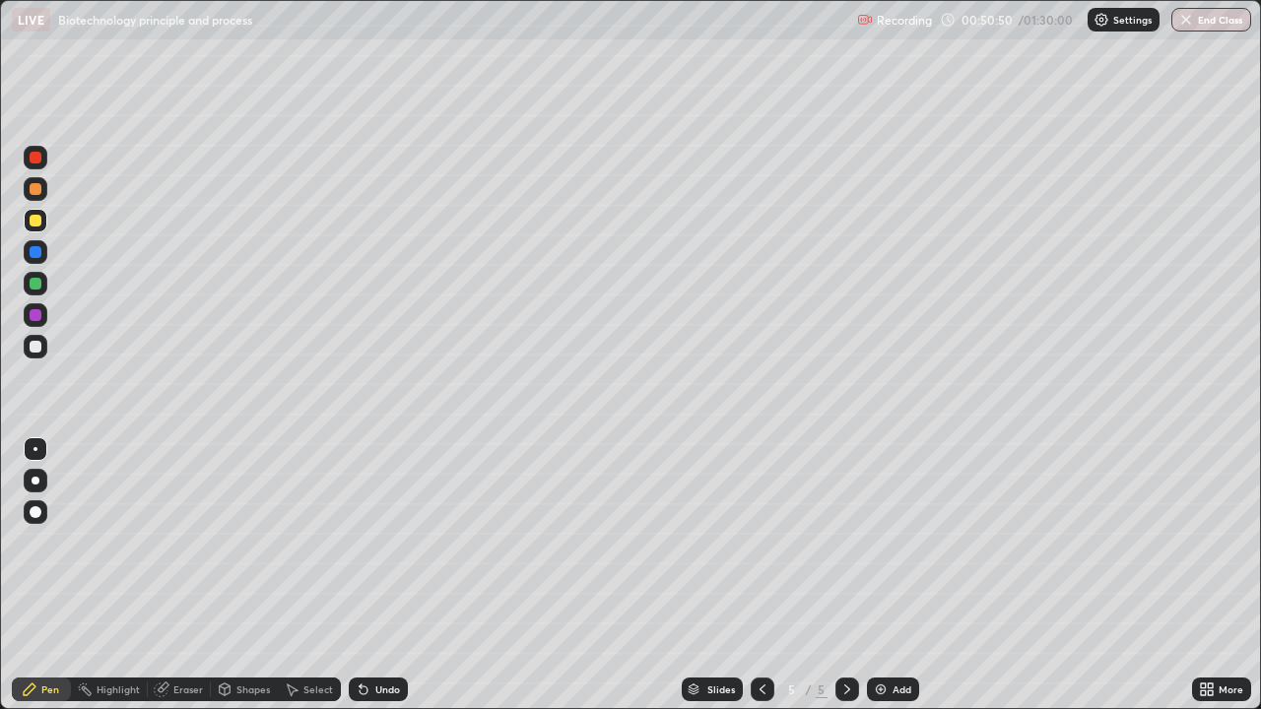
click at [33, 190] on div at bounding box center [36, 189] width 12 height 12
click at [32, 348] on div at bounding box center [36, 347] width 12 height 12
click at [33, 284] on div at bounding box center [36, 284] width 12 height 12
click at [364, 575] on div "Undo" at bounding box center [378, 690] width 59 height 24
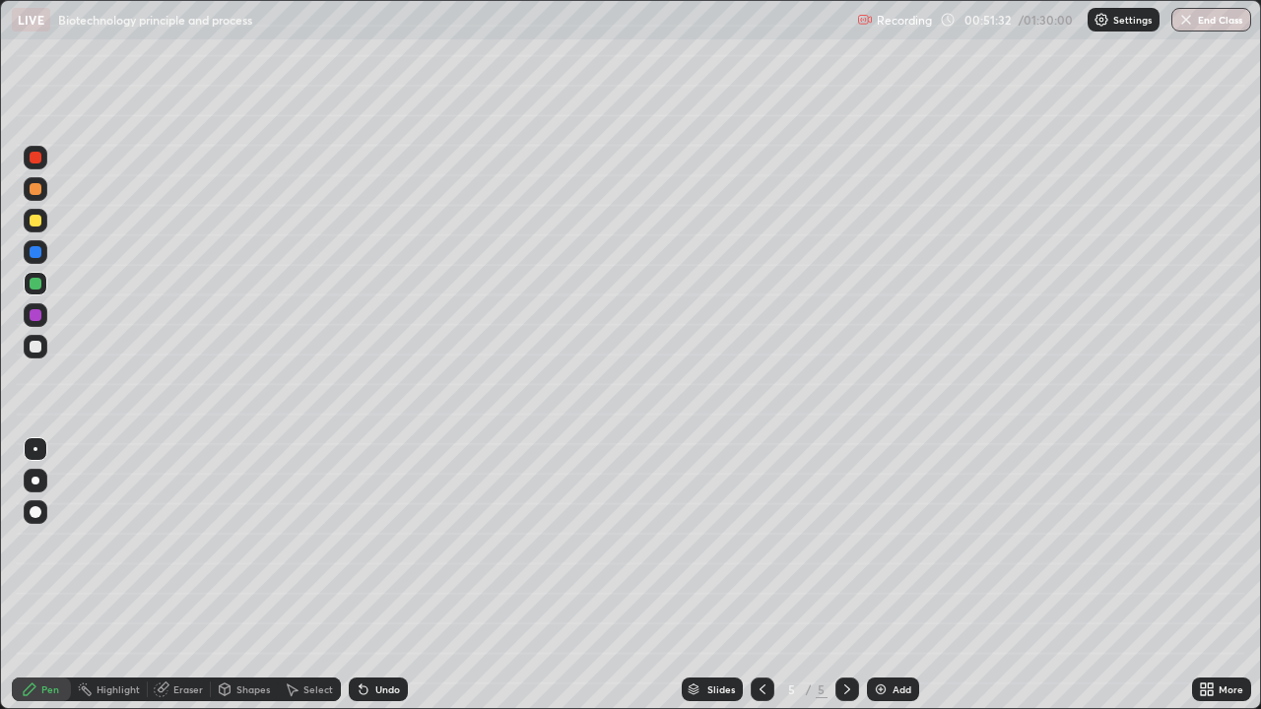
click at [360, 575] on icon at bounding box center [363, 690] width 8 height 8
click at [368, 575] on div "Undo" at bounding box center [378, 690] width 59 height 24
click at [375, 575] on div "Undo" at bounding box center [378, 690] width 59 height 24
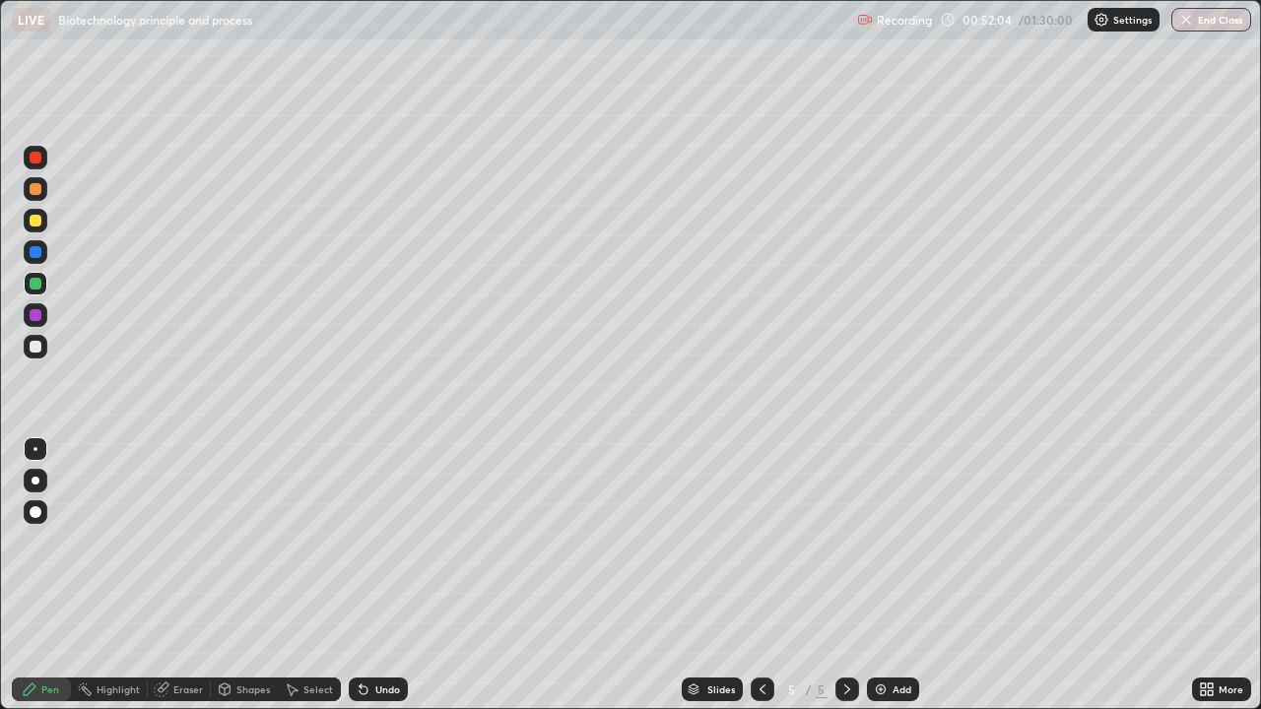
click at [31, 252] on div at bounding box center [36, 252] width 12 height 12
click at [34, 344] on div at bounding box center [36, 347] width 12 height 12
click at [36, 221] on div at bounding box center [36, 221] width 12 height 12
click at [33, 285] on div at bounding box center [36, 284] width 12 height 12
click at [32, 224] on div at bounding box center [36, 221] width 12 height 12
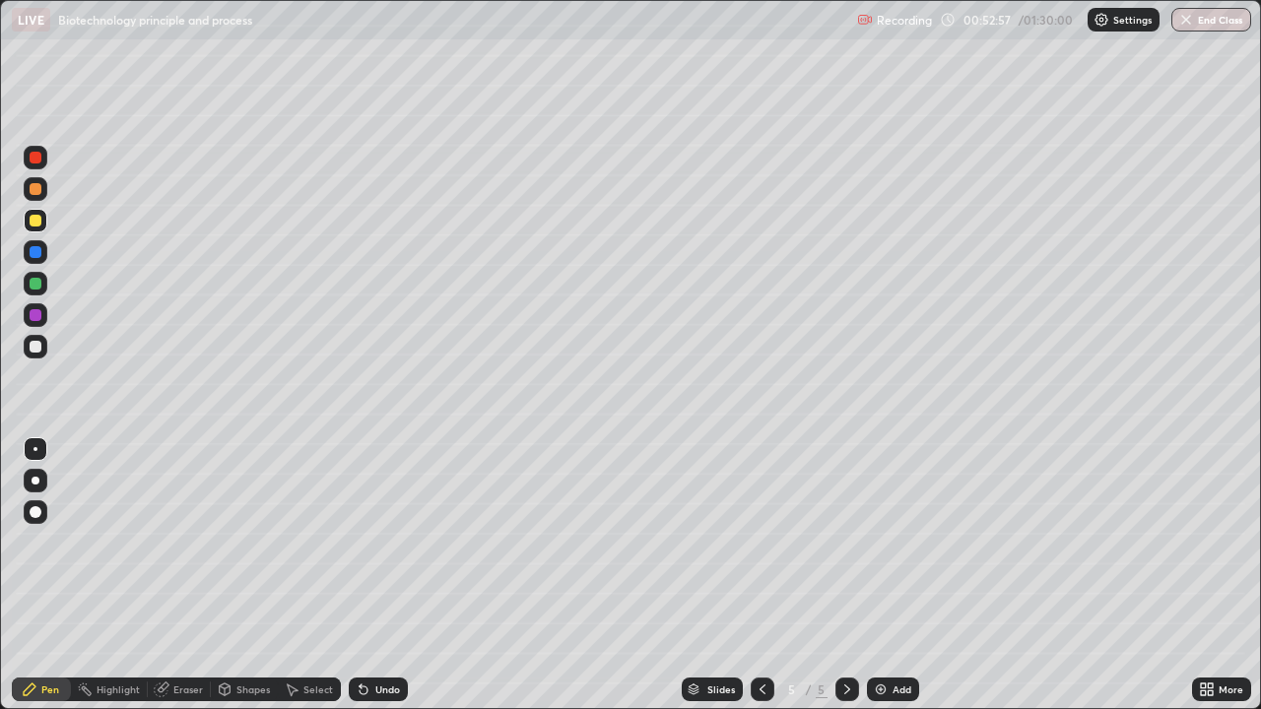
click at [365, 575] on icon at bounding box center [364, 690] width 16 height 16
click at [35, 346] on div at bounding box center [36, 347] width 12 height 12
click at [35, 315] on div at bounding box center [36, 315] width 12 height 12
click at [34, 343] on div at bounding box center [36, 347] width 12 height 12
click at [35, 219] on div at bounding box center [36, 221] width 12 height 12
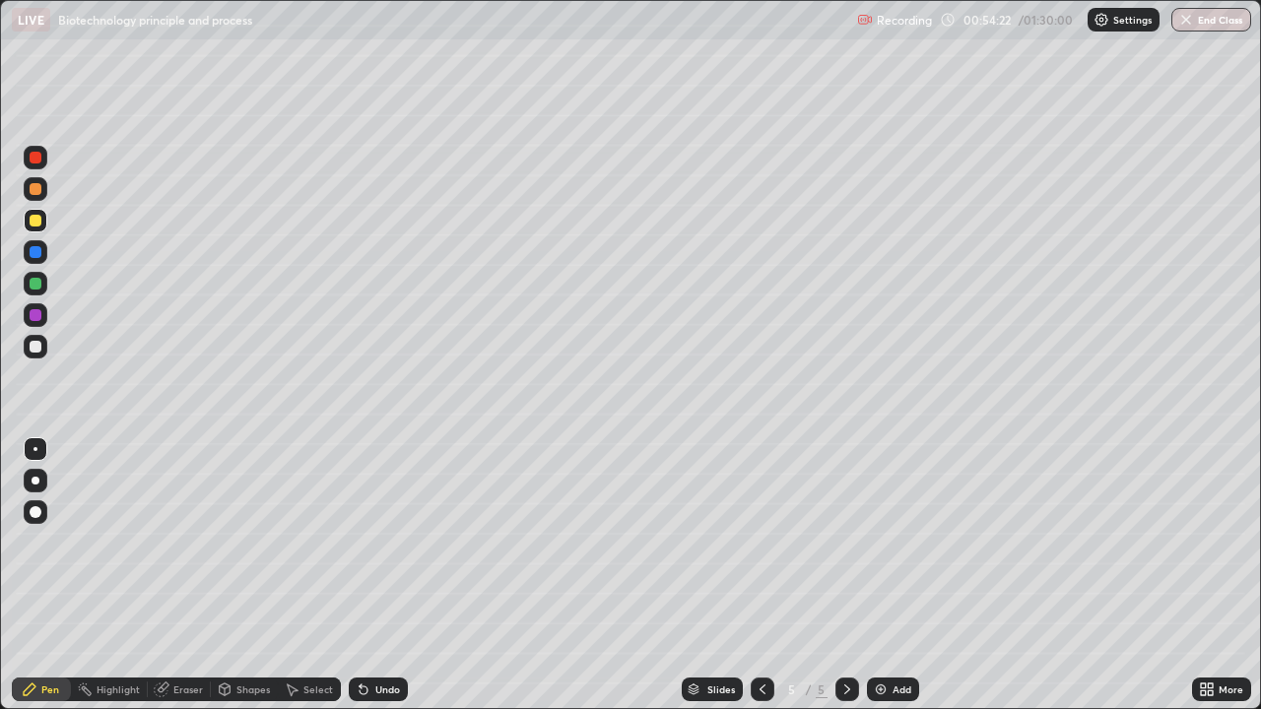
click at [35, 190] on div at bounding box center [36, 189] width 12 height 12
click at [375, 575] on div "Undo" at bounding box center [387, 690] width 25 height 10
click at [381, 575] on div "Undo" at bounding box center [387, 690] width 25 height 10
click at [36, 346] on div at bounding box center [36, 347] width 12 height 12
click at [32, 198] on div at bounding box center [36, 189] width 24 height 24
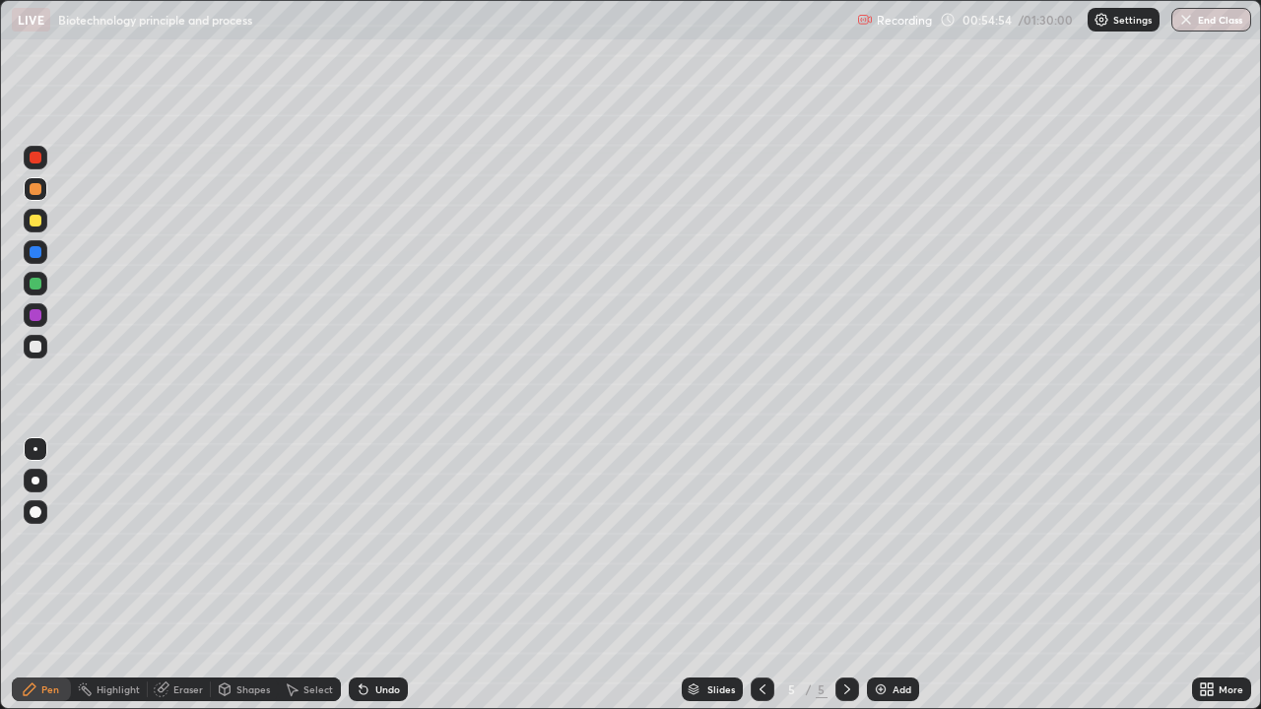
click at [34, 343] on div at bounding box center [36, 347] width 12 height 12
click at [36, 191] on div at bounding box center [36, 189] width 12 height 12
click at [40, 226] on div at bounding box center [36, 221] width 24 height 24
click at [42, 345] on div at bounding box center [36, 347] width 24 height 24
click at [382, 575] on div "Undo" at bounding box center [387, 690] width 25 height 10
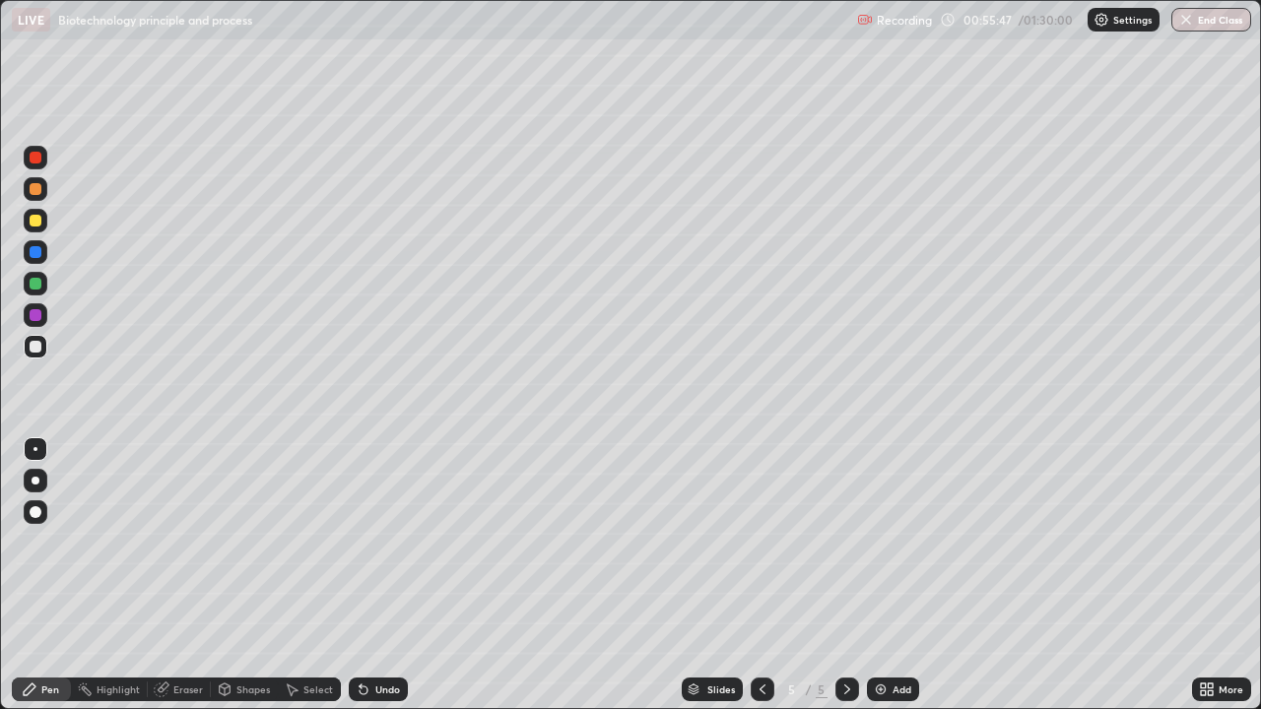
click at [375, 575] on div "Undo" at bounding box center [387, 690] width 25 height 10
click at [360, 575] on icon at bounding box center [363, 690] width 8 height 8
click at [368, 575] on div "Undo" at bounding box center [378, 690] width 59 height 24
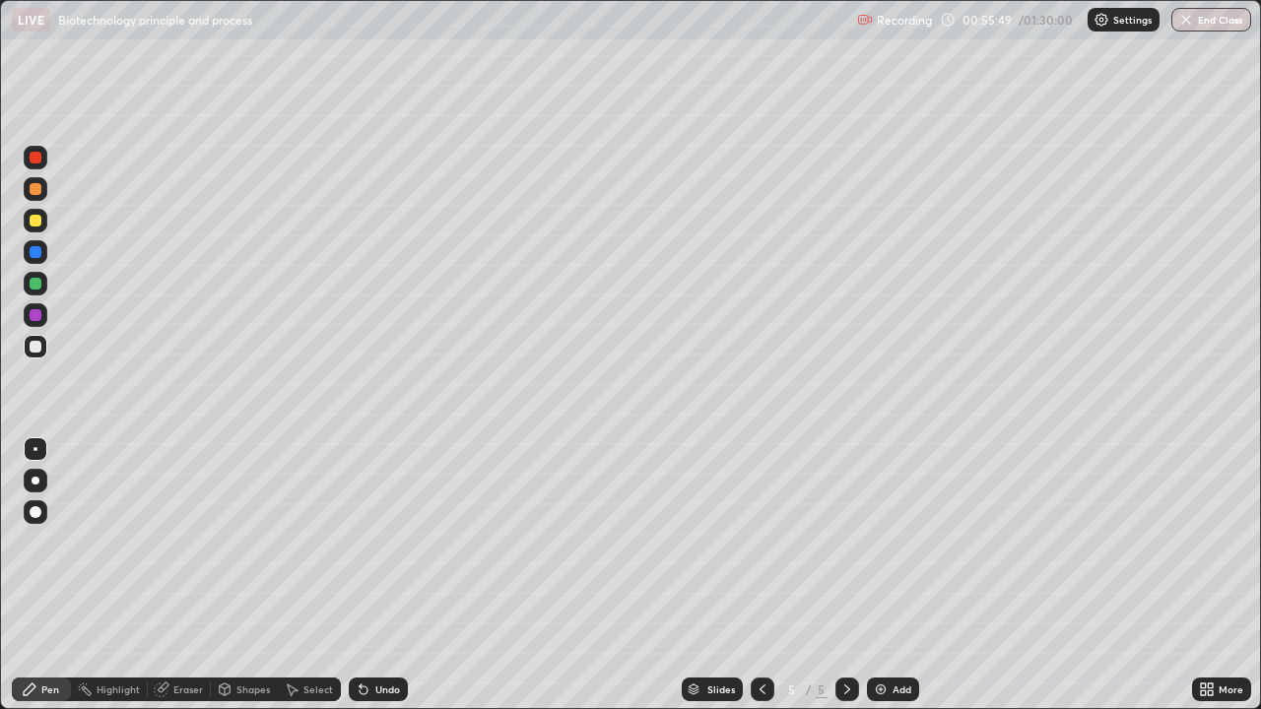
click at [368, 575] on icon at bounding box center [364, 690] width 16 height 16
click at [371, 575] on div "Undo" at bounding box center [378, 690] width 59 height 24
click at [385, 575] on div "Undo" at bounding box center [387, 690] width 25 height 10
click at [390, 575] on div "Undo" at bounding box center [387, 690] width 25 height 10
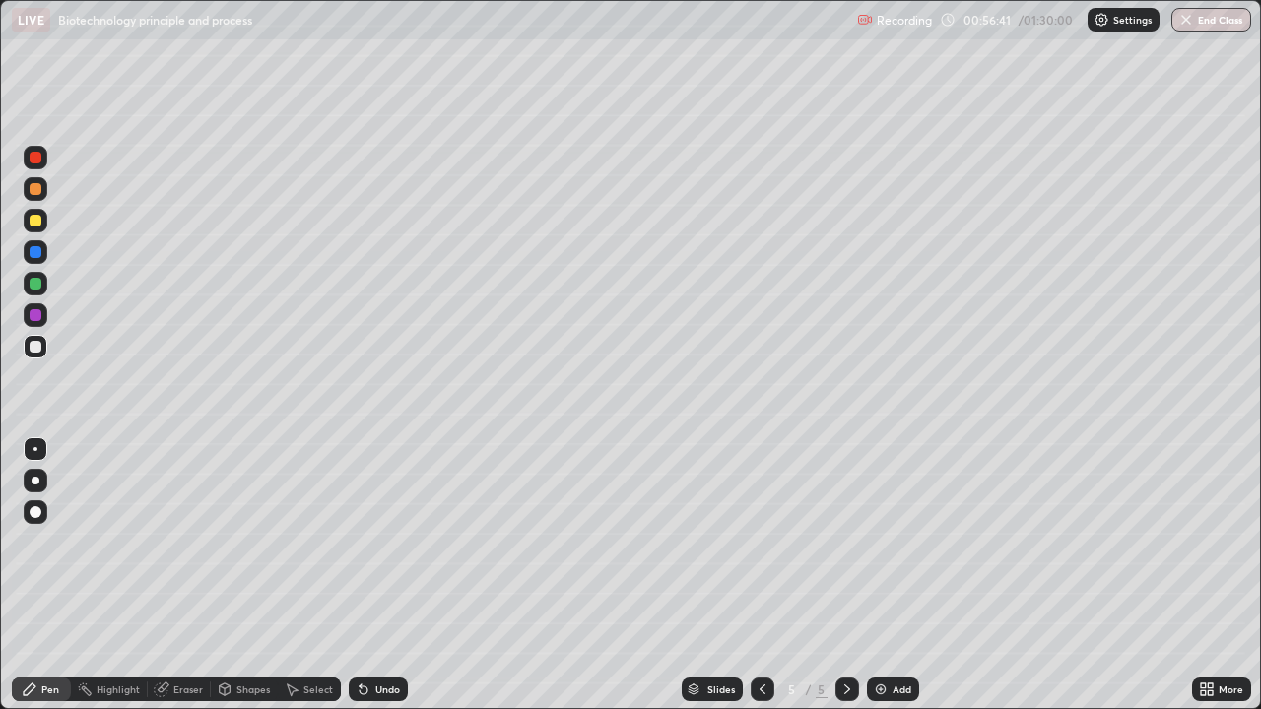
click at [383, 575] on div "Undo" at bounding box center [387, 690] width 25 height 10
click at [387, 575] on div "Undo" at bounding box center [378, 690] width 59 height 24
click at [33, 223] on div at bounding box center [36, 221] width 12 height 12
click at [887, 575] on div "Add" at bounding box center [893, 690] width 52 height 24
click at [34, 348] on div at bounding box center [36, 347] width 12 height 12
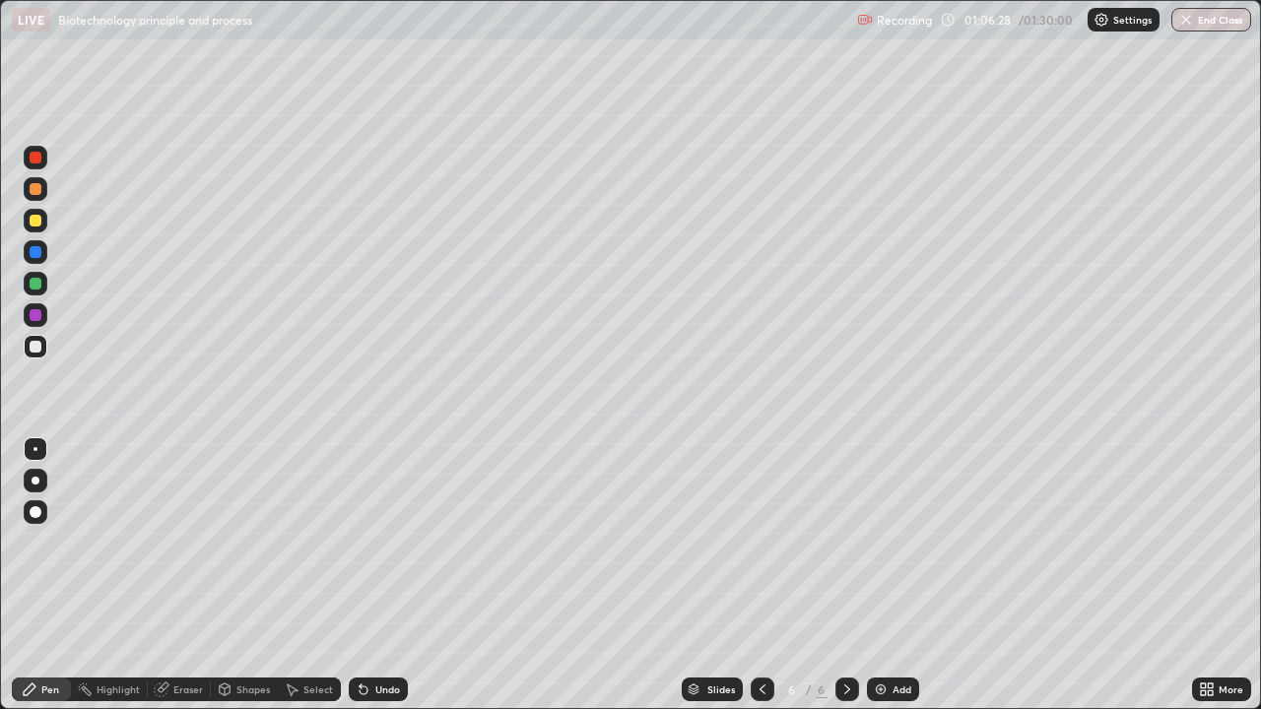
click at [760, 575] on icon at bounding box center [762, 690] width 16 height 16
click at [33, 253] on div at bounding box center [36, 252] width 12 height 12
click at [843, 575] on icon at bounding box center [847, 690] width 16 height 16
click at [35, 344] on div at bounding box center [36, 347] width 12 height 12
click at [391, 575] on div "Undo" at bounding box center [387, 690] width 25 height 10
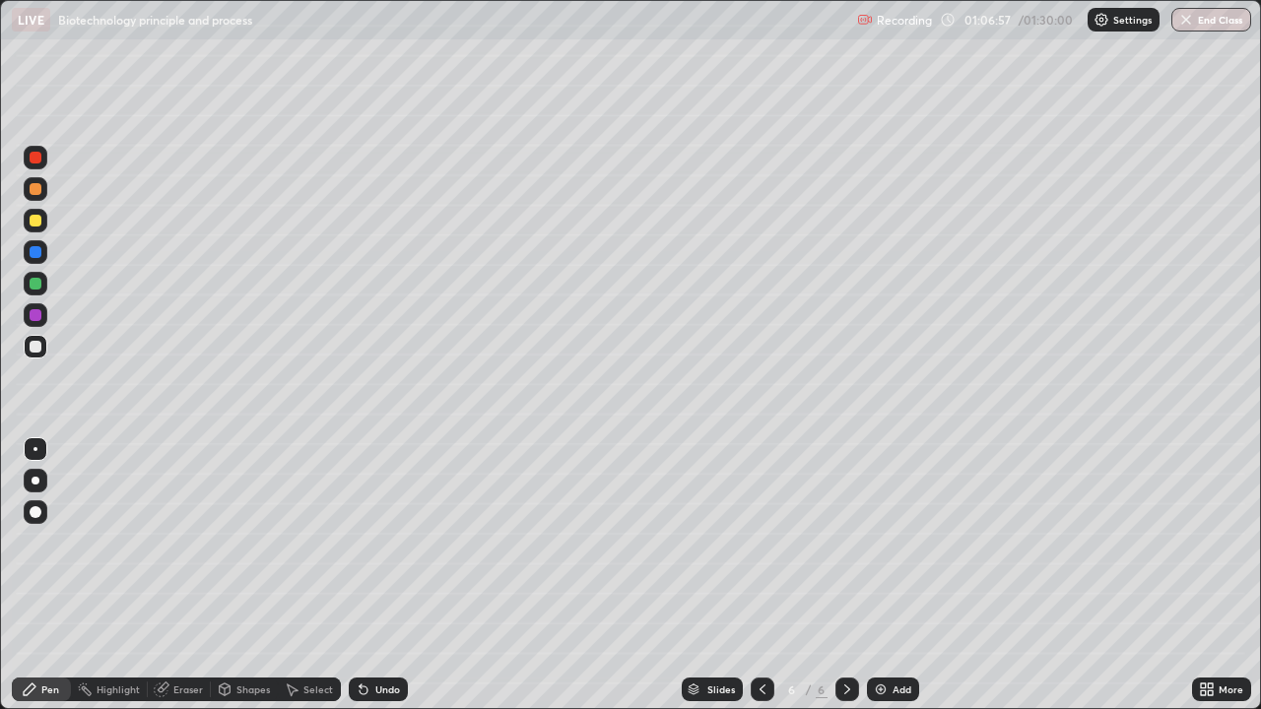
click at [36, 219] on div at bounding box center [36, 221] width 12 height 12
click at [33, 284] on div at bounding box center [36, 284] width 12 height 12
click at [39, 347] on div at bounding box center [36, 347] width 12 height 12
click at [31, 345] on div at bounding box center [36, 347] width 12 height 12
click at [35, 449] on div at bounding box center [35, 449] width 4 height 4
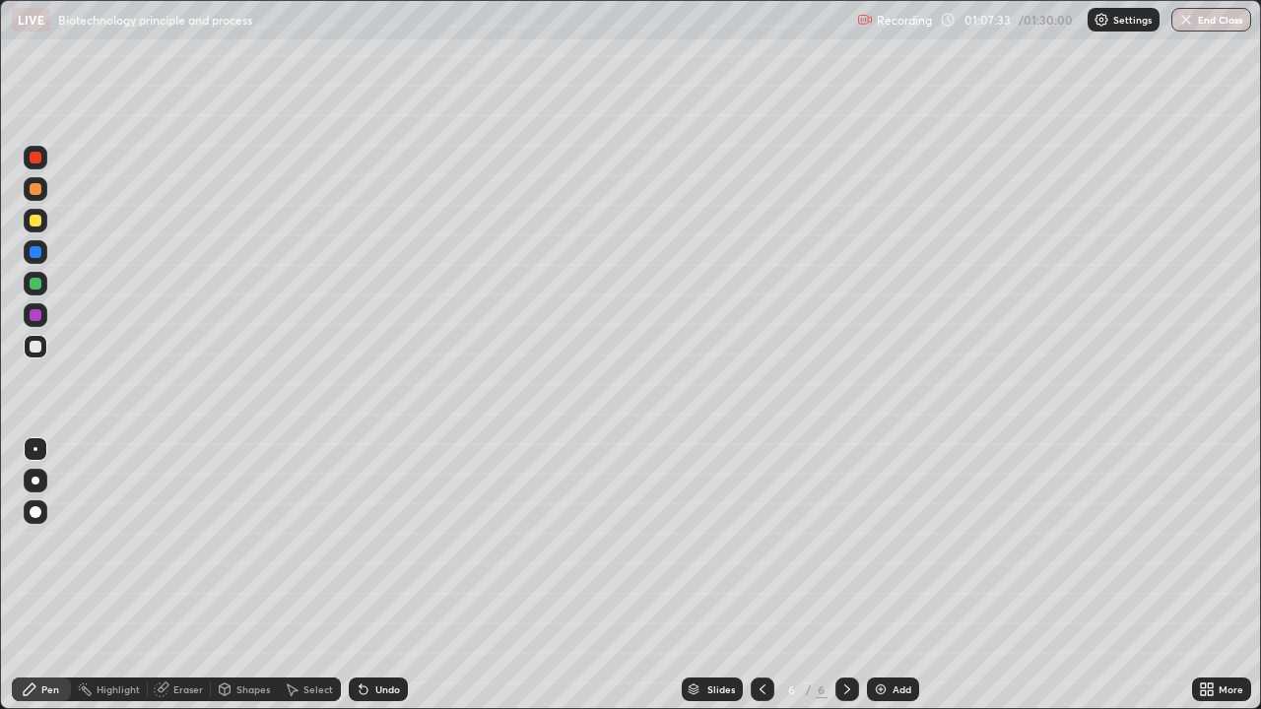
click at [369, 575] on div "Undo" at bounding box center [378, 690] width 59 height 24
click at [376, 575] on div "Undo" at bounding box center [387, 690] width 25 height 10
click at [34, 224] on div at bounding box center [36, 221] width 12 height 12
click at [33, 341] on div at bounding box center [36, 347] width 12 height 12
click at [33, 343] on div at bounding box center [36, 347] width 12 height 12
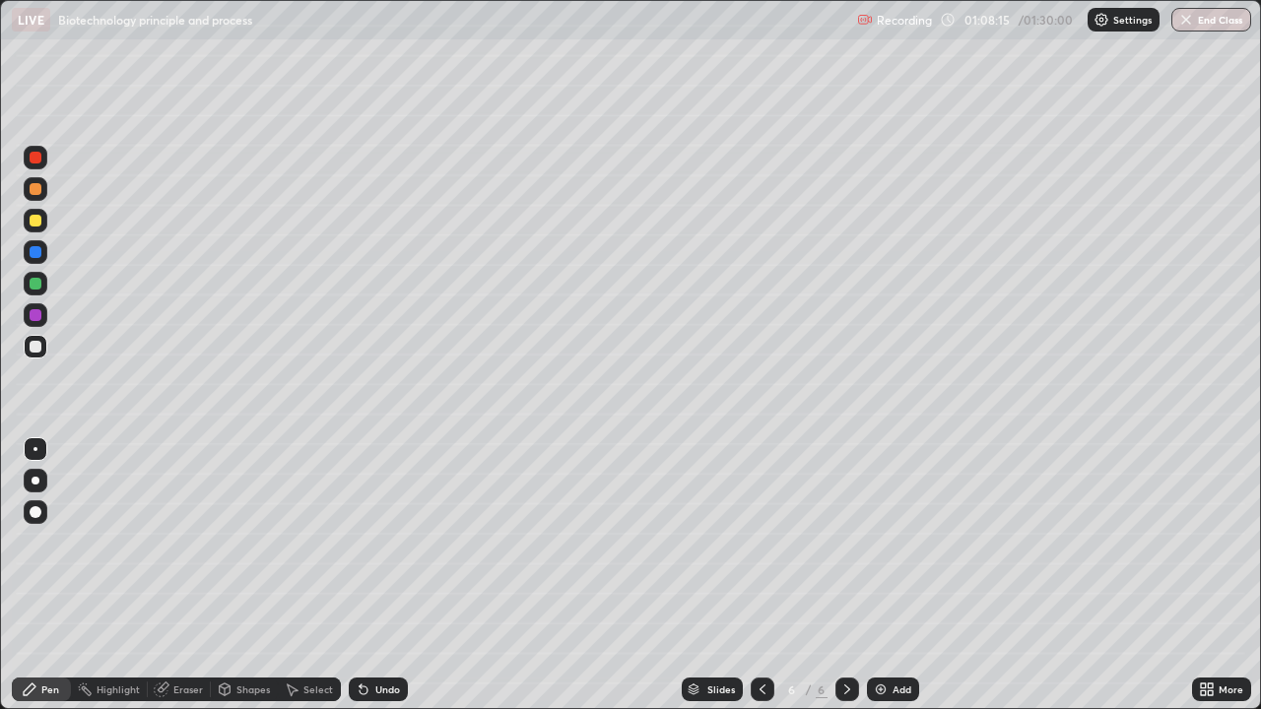
click at [35, 282] on div at bounding box center [36, 284] width 12 height 12
click at [760, 575] on icon at bounding box center [762, 690] width 16 height 16
click at [845, 575] on icon at bounding box center [847, 690] width 16 height 16
click at [34, 347] on div at bounding box center [36, 347] width 12 height 12
click at [34, 223] on div at bounding box center [36, 221] width 12 height 12
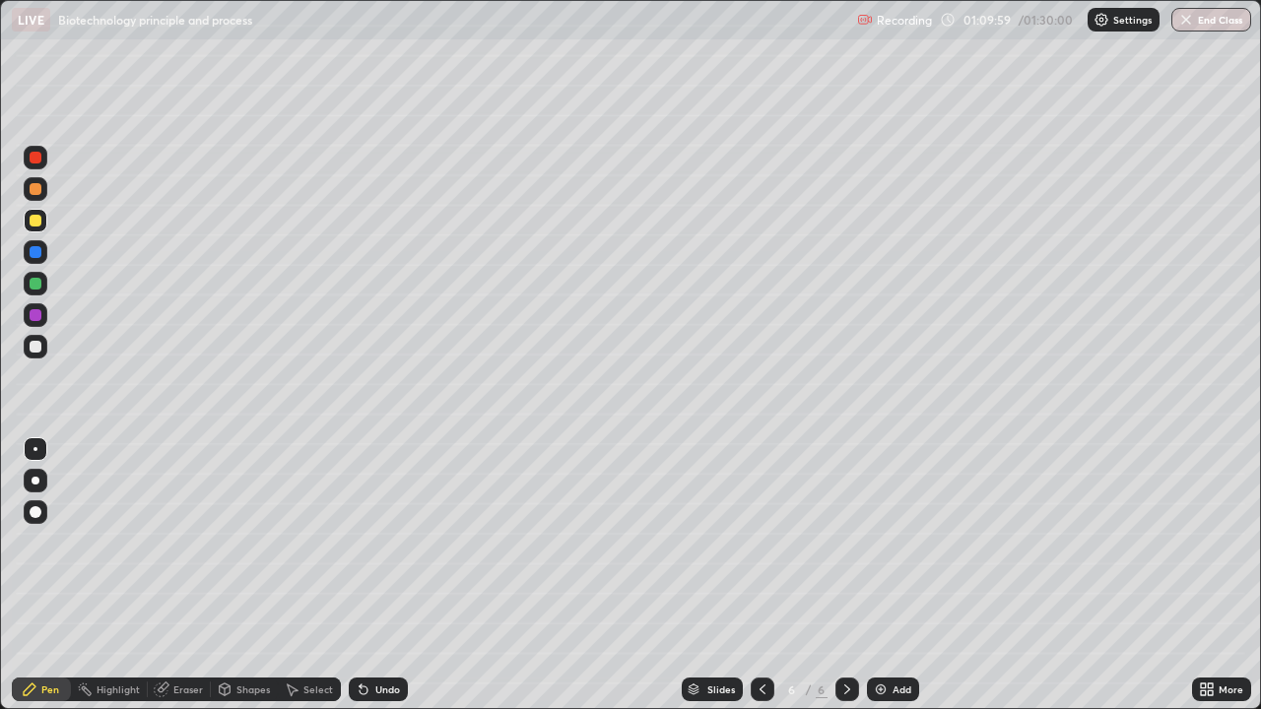
click at [382, 575] on div "Undo" at bounding box center [387, 690] width 25 height 10
click at [35, 347] on div at bounding box center [36, 347] width 12 height 12
click at [32, 286] on div at bounding box center [36, 284] width 12 height 12
click at [34, 225] on div at bounding box center [36, 221] width 12 height 12
click at [39, 348] on div at bounding box center [36, 347] width 12 height 12
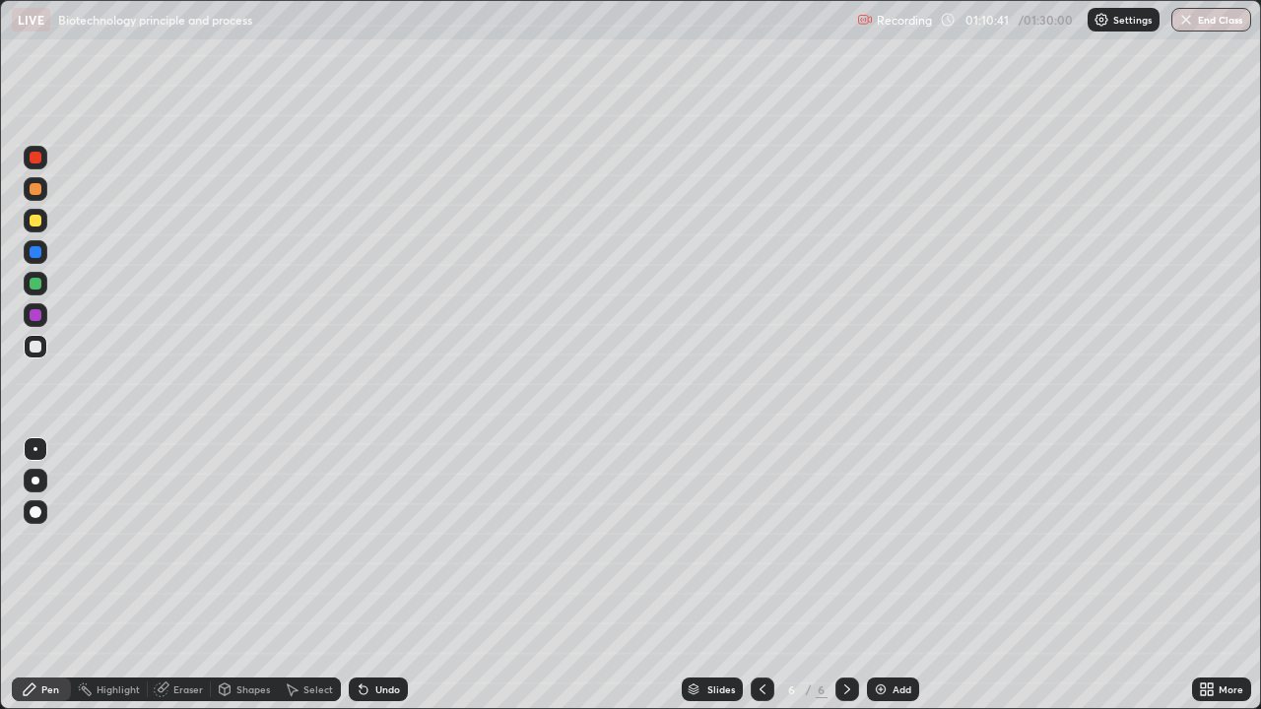
click at [34, 349] on div at bounding box center [36, 347] width 12 height 12
click at [33, 220] on div at bounding box center [36, 221] width 12 height 12
click at [33, 287] on div at bounding box center [36, 284] width 12 height 12
click at [39, 347] on div at bounding box center [36, 347] width 12 height 12
click at [38, 225] on div at bounding box center [36, 221] width 12 height 12
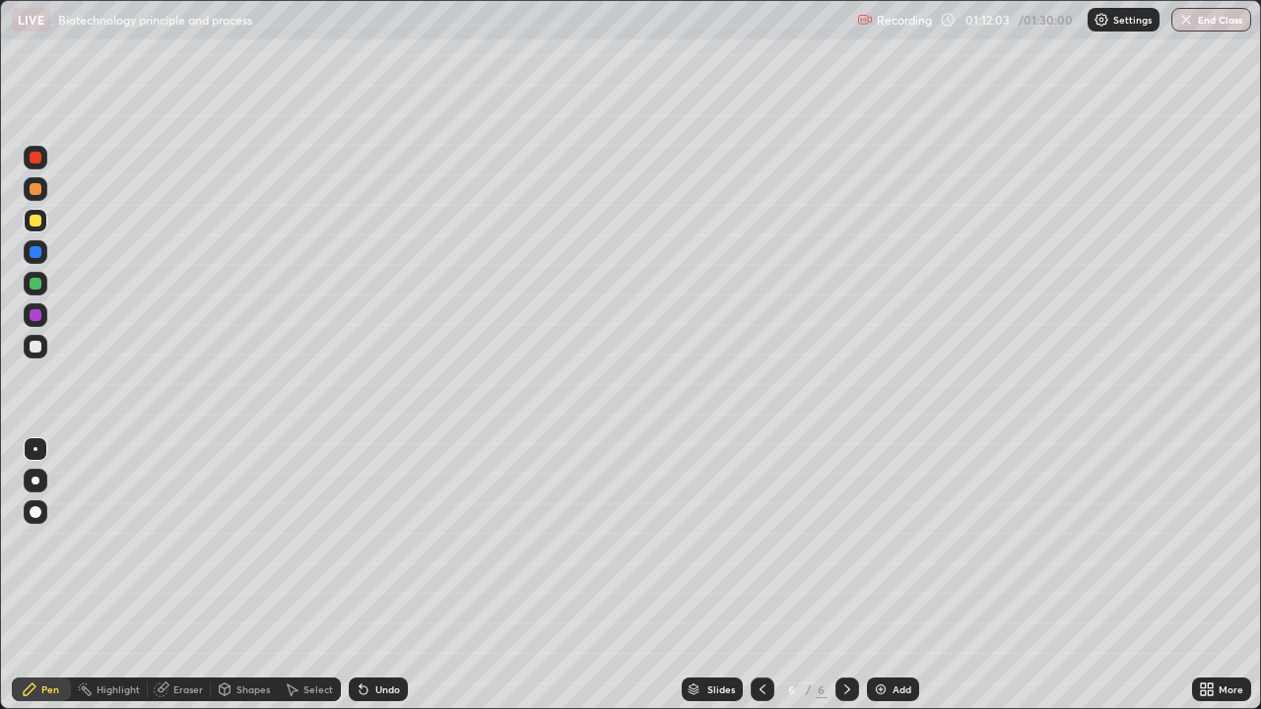
click at [35, 343] on div at bounding box center [36, 347] width 12 height 12
click at [370, 575] on div "Undo" at bounding box center [378, 690] width 59 height 24
click at [377, 575] on div "Undo" at bounding box center [378, 690] width 59 height 24
click at [38, 219] on div at bounding box center [36, 221] width 12 height 12
click at [365, 575] on icon at bounding box center [364, 690] width 16 height 16
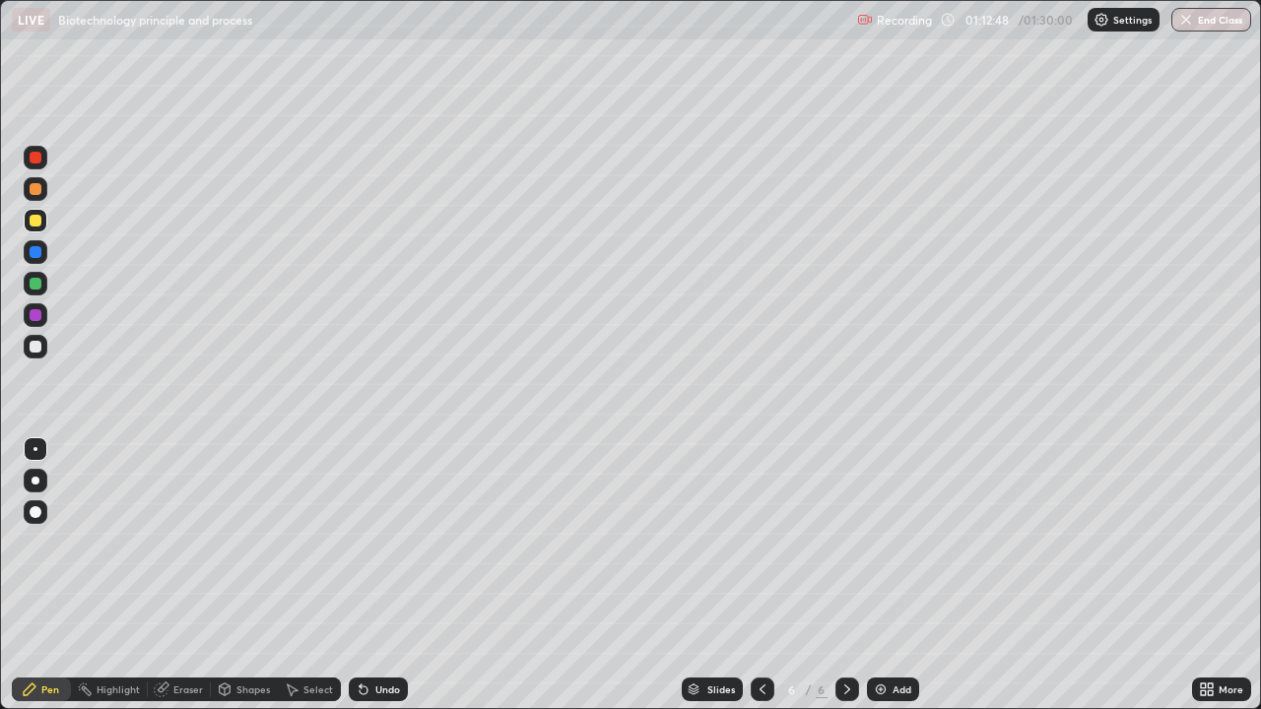
click at [370, 575] on div "Undo" at bounding box center [378, 690] width 59 height 24
click at [34, 341] on div at bounding box center [36, 347] width 12 height 12
click at [36, 285] on div at bounding box center [36, 284] width 12 height 12
click at [35, 347] on div at bounding box center [36, 347] width 12 height 12
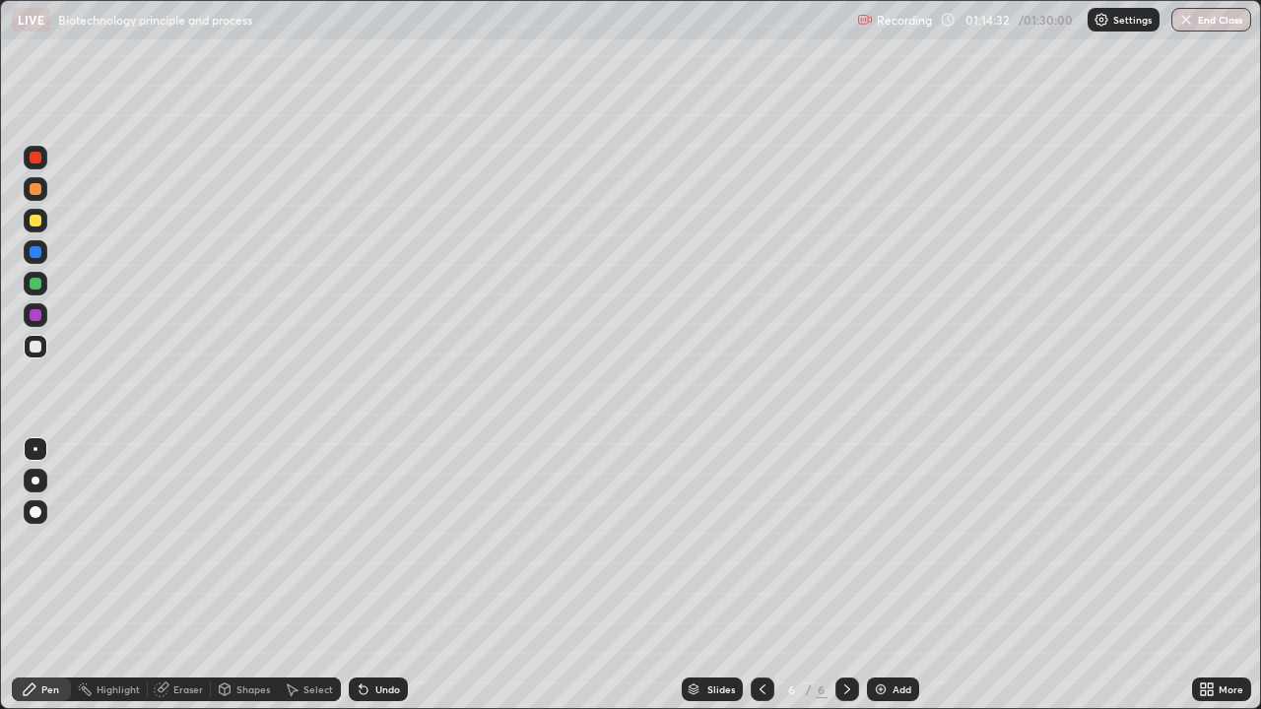
click at [30, 341] on div at bounding box center [36, 347] width 24 height 24
click at [35, 224] on div at bounding box center [36, 221] width 12 height 12
click at [33, 343] on div at bounding box center [36, 347] width 12 height 12
click at [382, 575] on div "Undo" at bounding box center [387, 690] width 25 height 10
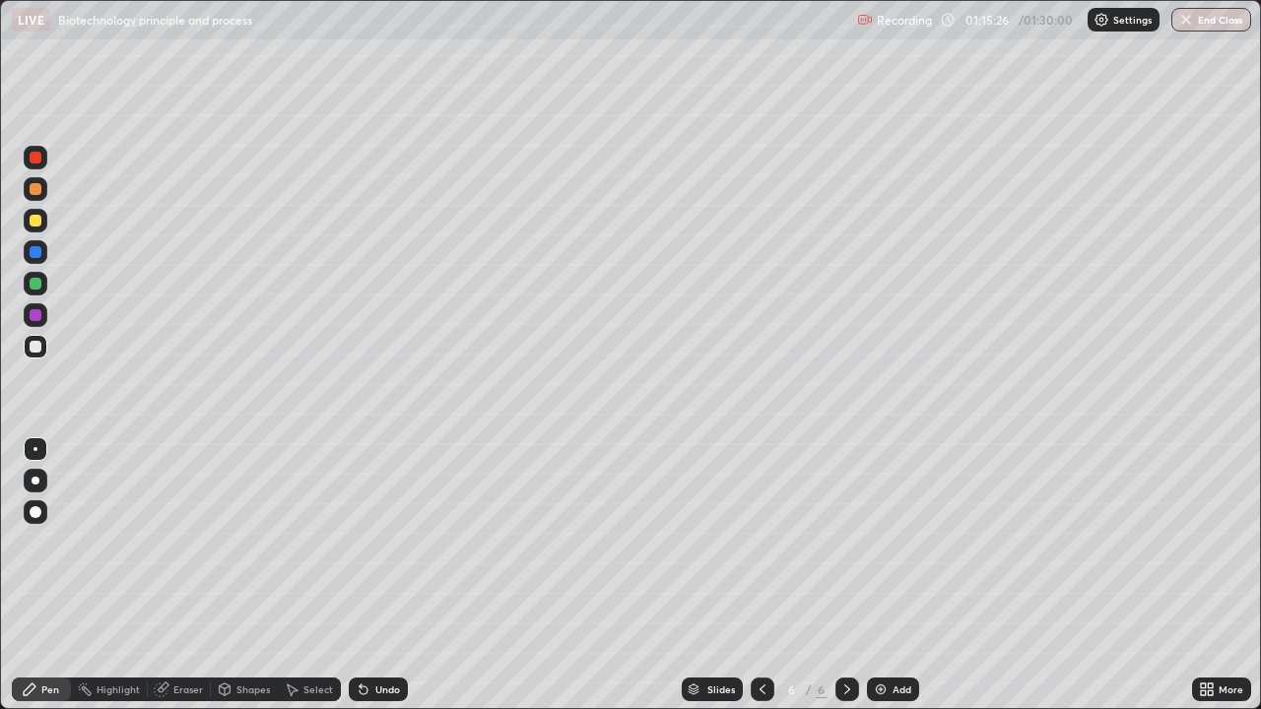
click at [47, 575] on div "Pen" at bounding box center [50, 690] width 18 height 10
click at [35, 224] on div at bounding box center [36, 221] width 12 height 12
click at [375, 575] on div "Undo" at bounding box center [387, 690] width 25 height 10
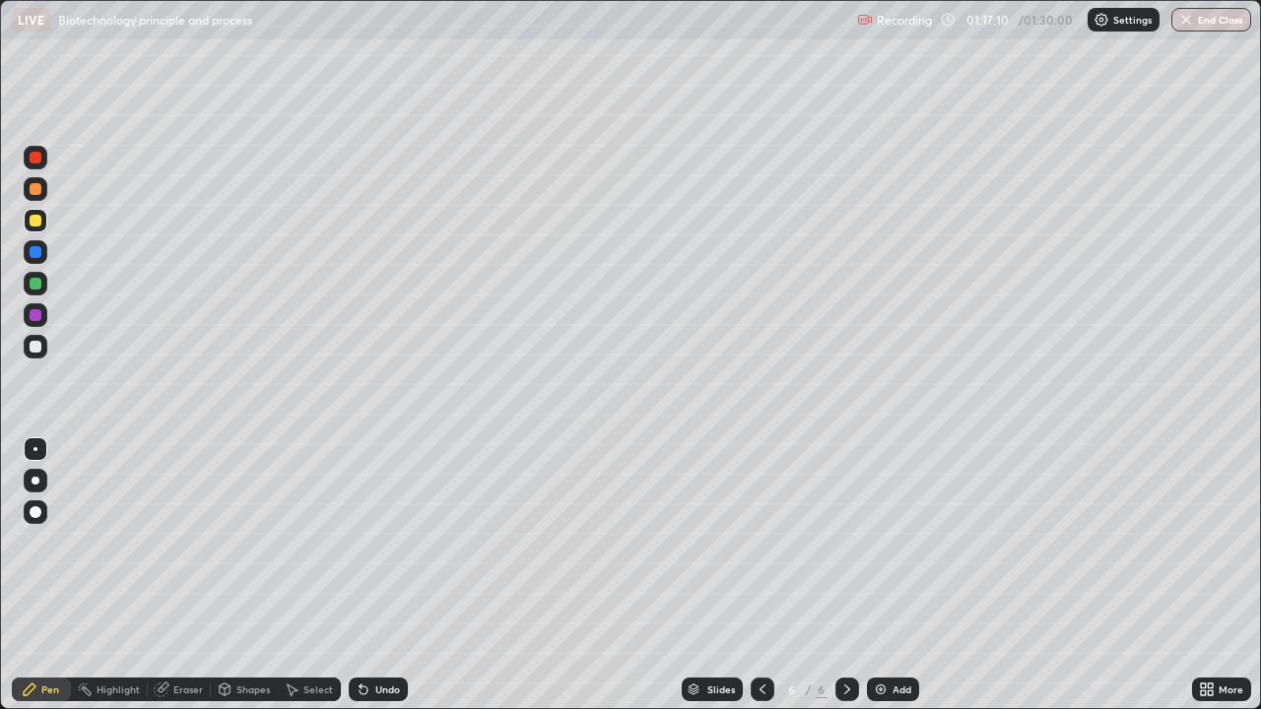
click at [384, 575] on div "Undo" at bounding box center [387, 690] width 25 height 10
click at [380, 575] on div "Undo" at bounding box center [387, 690] width 25 height 10
click at [1220, 29] on button "End Class" at bounding box center [1211, 20] width 80 height 24
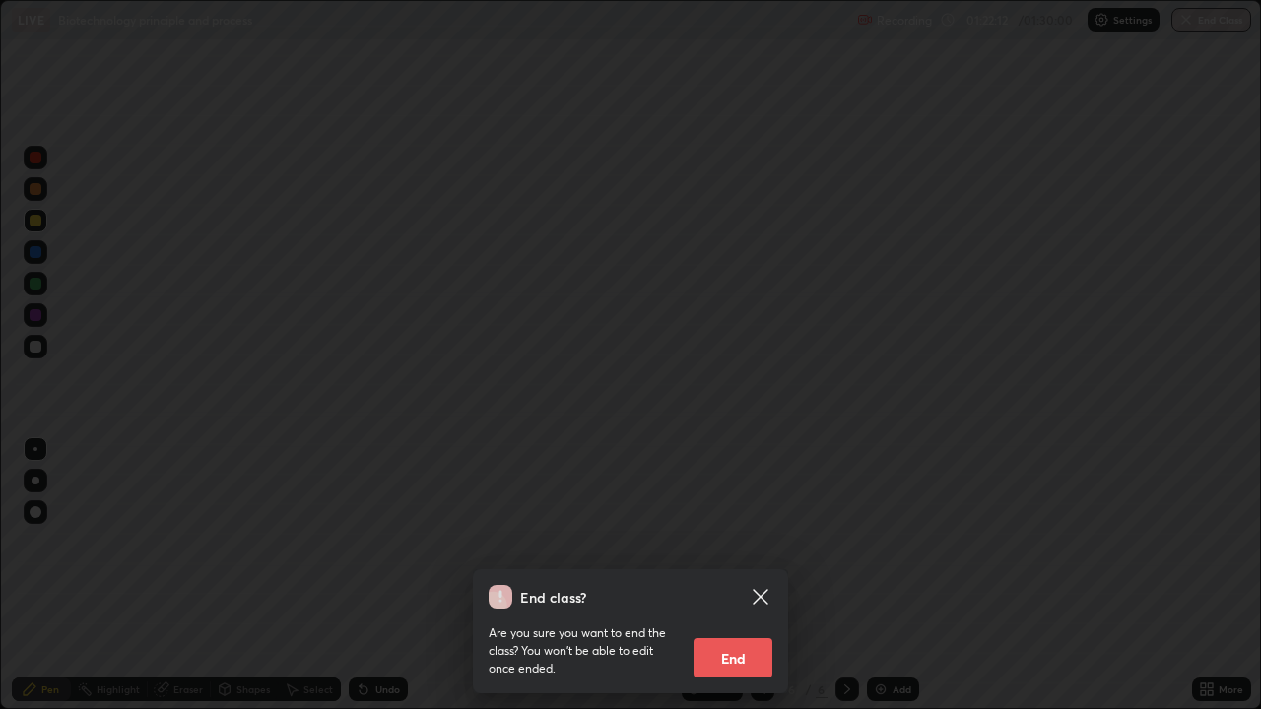
click at [746, 575] on button "End" at bounding box center [732, 657] width 79 height 39
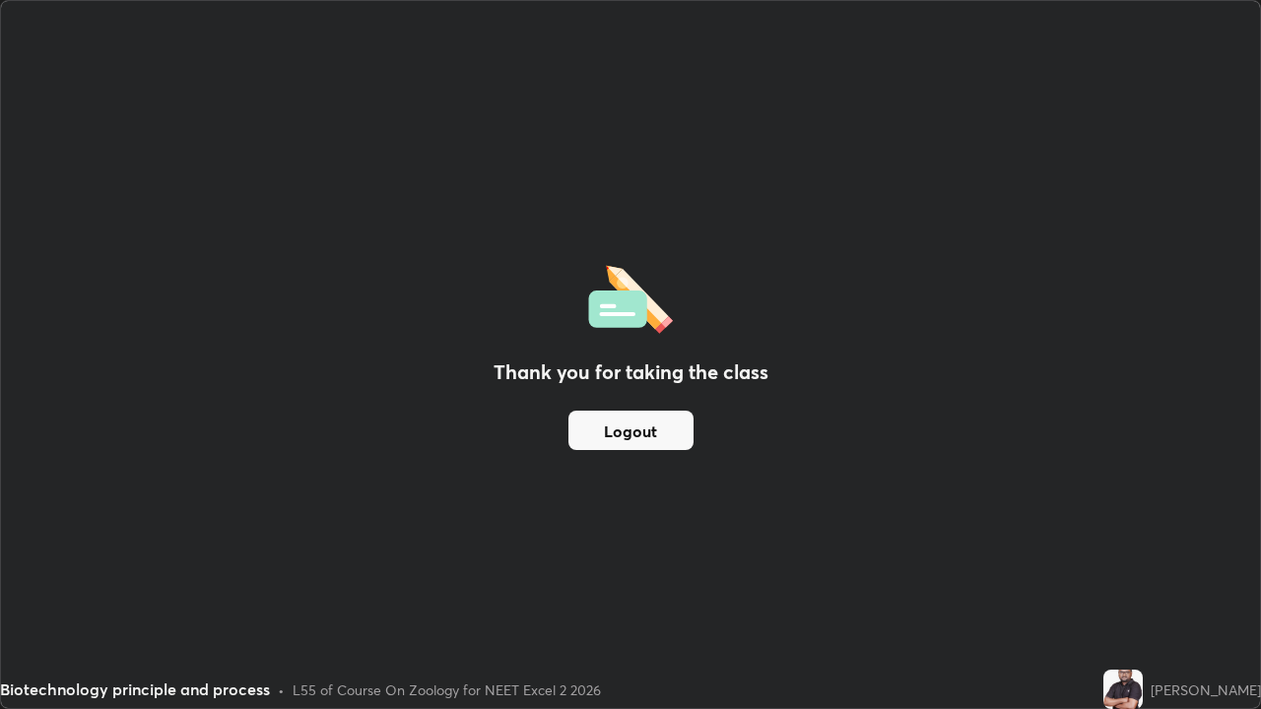
click at [625, 440] on button "Logout" at bounding box center [630, 430] width 125 height 39
